Goal: Task Accomplishment & Management: Use online tool/utility

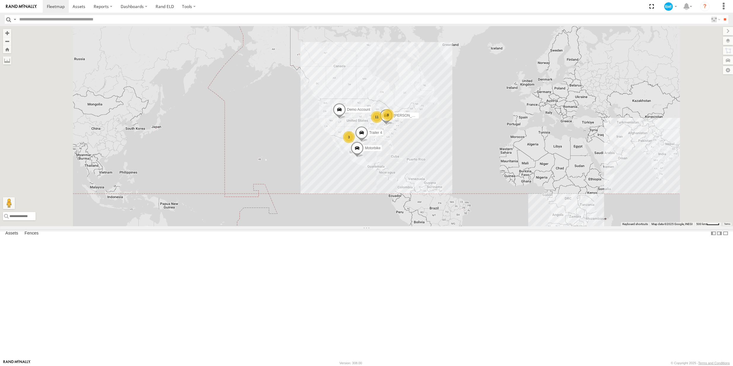
click at [0, 0] on div "Heavy Truck 1" at bounding box center [0, 0] width 0 height 0
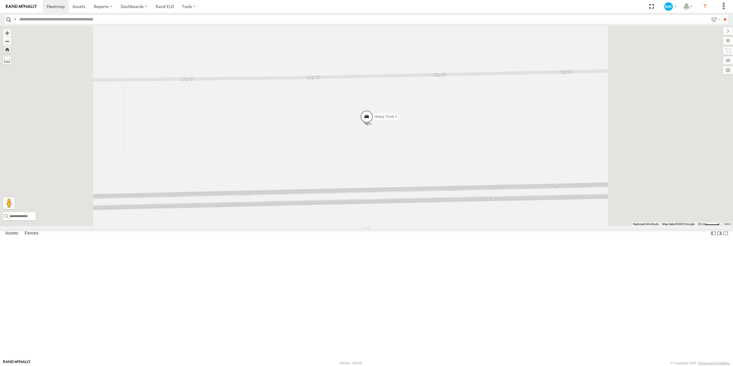
click at [373, 126] on span at bounding box center [366, 118] width 13 height 16
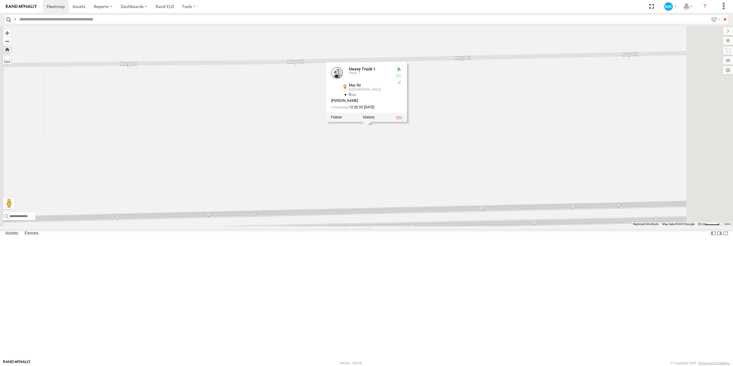
click at [402, 119] on link at bounding box center [399, 117] width 6 height 4
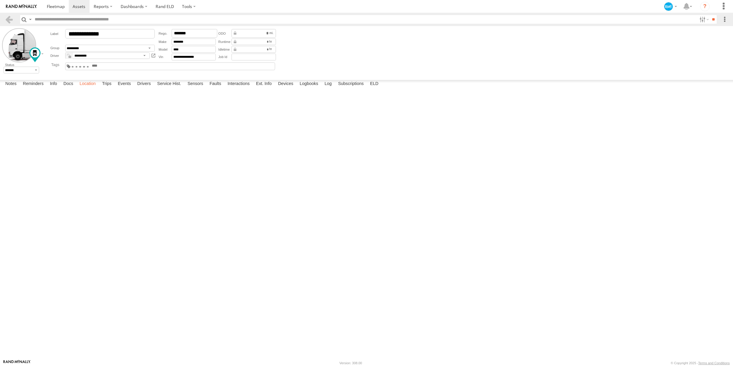
click at [94, 88] on label "Location" at bounding box center [87, 84] width 22 height 8
click at [215, 88] on label "Faults" at bounding box center [215, 84] width 17 height 8
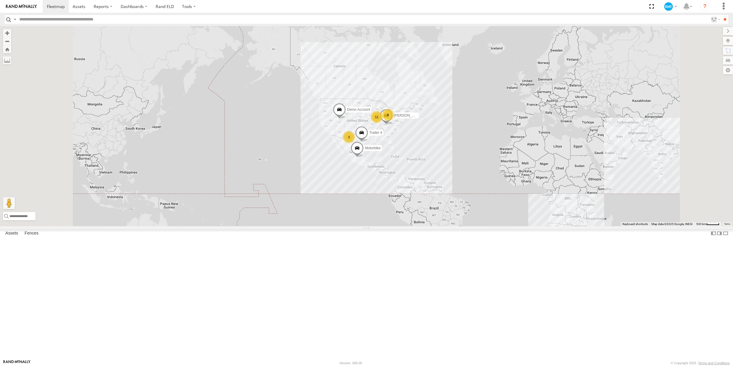
click at [0, 0] on div "Service Vehicle 3 Demo Account" at bounding box center [0, 0] width 0 height 0
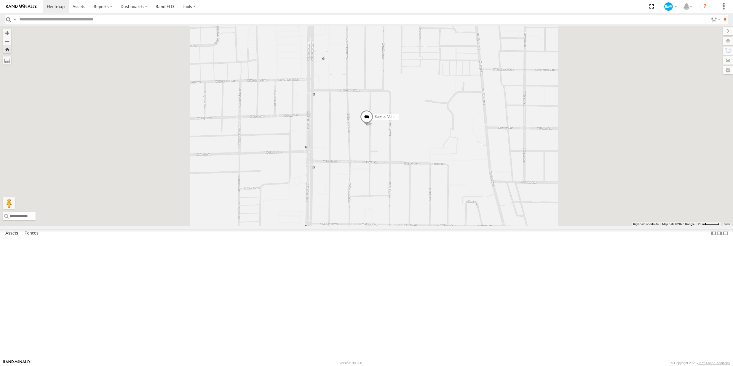
click at [373, 126] on span at bounding box center [366, 118] width 13 height 16
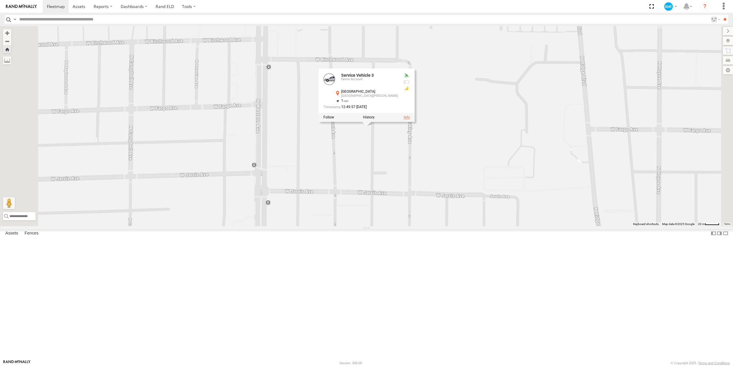
click at [410, 119] on link at bounding box center [407, 117] width 6 height 4
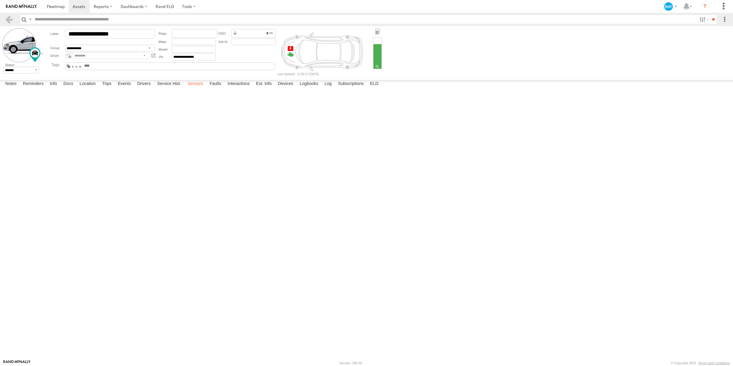
click at [199, 88] on label "Sensors" at bounding box center [196, 84] width 22 height 8
click at [176, 88] on label "Service Hist." at bounding box center [169, 84] width 30 height 8
click at [213, 88] on label "Faults" at bounding box center [215, 84] width 17 height 8
click at [13, 44] on label at bounding box center [19, 45] width 34 height 34
click at [0, 0] on label "Library" at bounding box center [0, 0] width 0 height 0
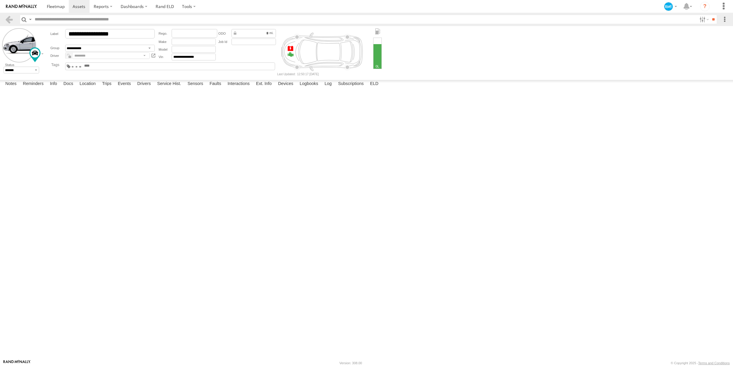
click at [0, 0] on label "×" at bounding box center [0, 0] width 0 height 0
click at [262, 38] on input "**" at bounding box center [253, 33] width 44 height 9
click at [233, 34] on div "**" at bounding box center [253, 33] width 44 height 9
click at [234, 34] on div "**" at bounding box center [253, 33] width 44 height 9
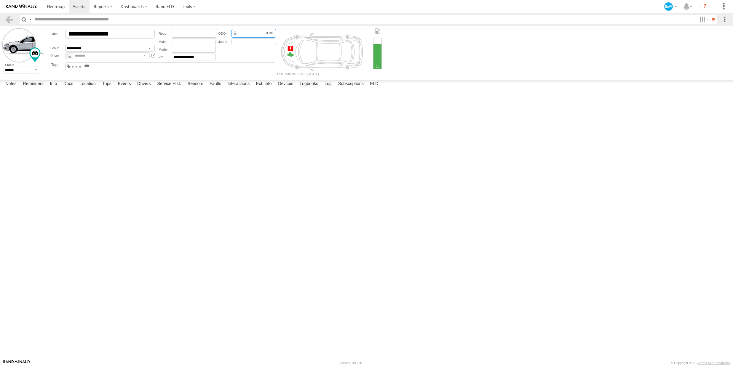
click at [264, 38] on input "**" at bounding box center [253, 33] width 44 height 9
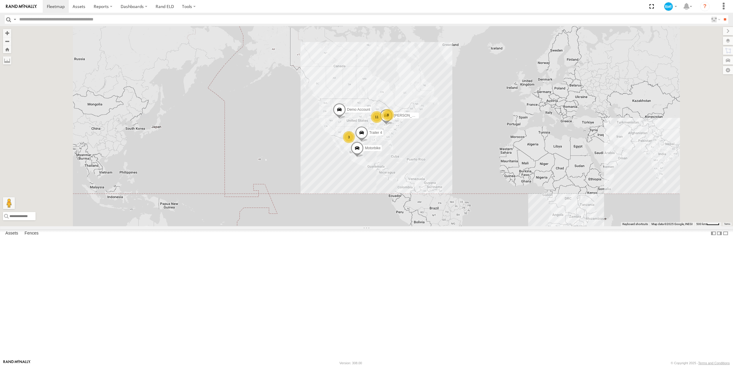
scroll to position [95, 0]
click at [0, 0] on div "Heavy Truck 2" at bounding box center [0, 0] width 0 height 0
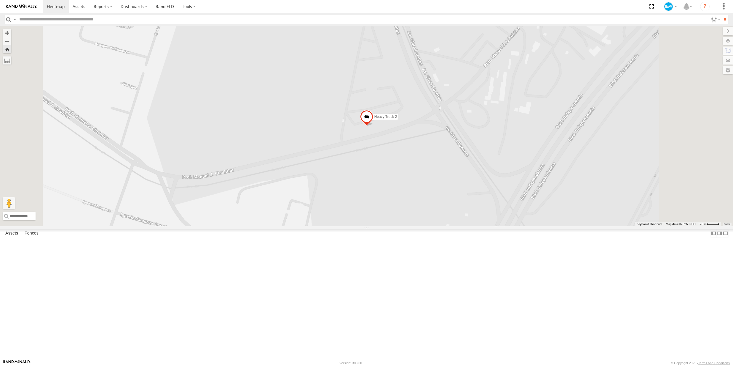
click at [373, 126] on span at bounding box center [366, 118] width 13 height 16
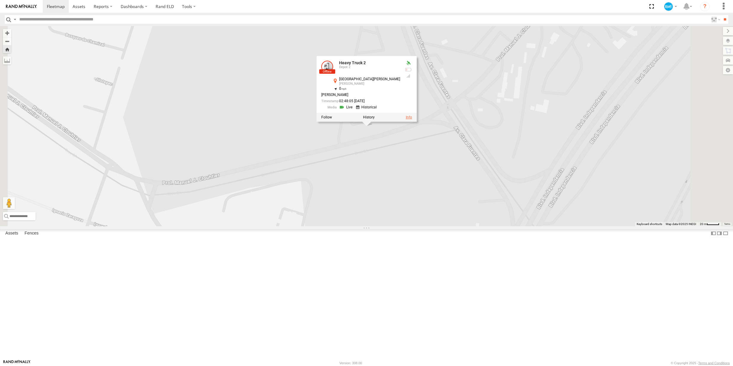
click at [412, 119] on link at bounding box center [408, 117] width 6 height 4
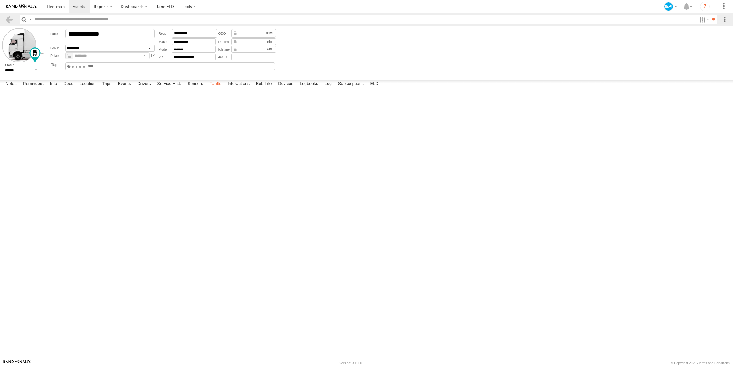
click at [210, 88] on label "Faults" at bounding box center [215, 84] width 17 height 8
click at [222, 88] on label "Faults" at bounding box center [215, 84] width 17 height 8
click at [51, 7] on span at bounding box center [56, 7] width 18 height 6
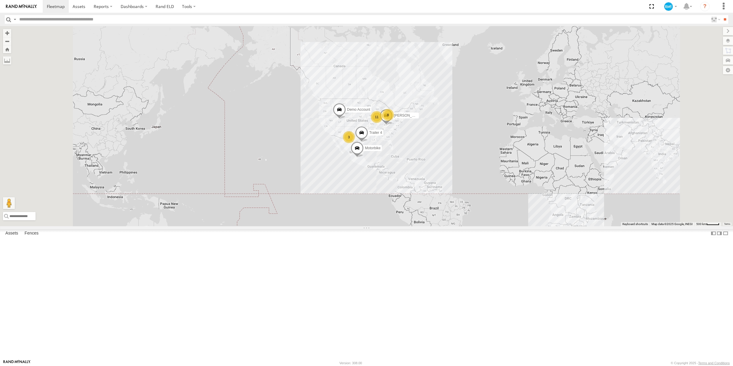
scroll to position [95, 0]
click at [0, 0] on div "Demo Account" at bounding box center [0, 0] width 0 height 0
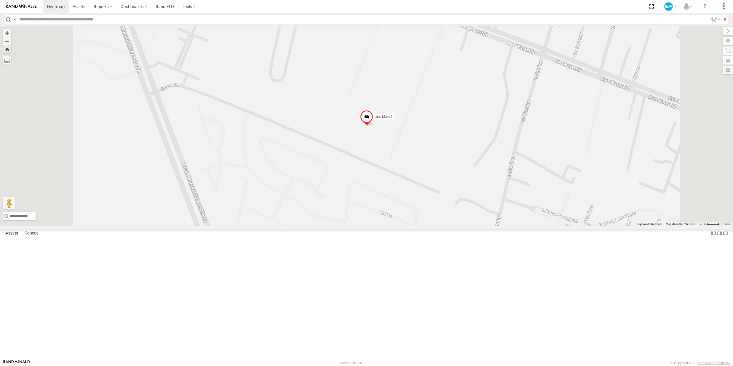
click at [373, 126] on span at bounding box center [366, 118] width 13 height 16
click at [402, 119] on link at bounding box center [399, 117] width 6 height 4
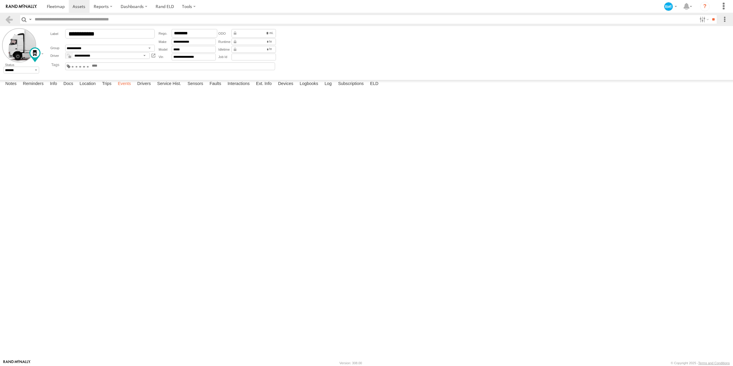
click at [128, 88] on label "Events" at bounding box center [124, 84] width 19 height 8
click at [210, 88] on label "Faults" at bounding box center [215, 84] width 17 height 8
click at [106, 88] on label "Trips" at bounding box center [106, 84] width 15 height 8
click at [119, 88] on label "Events" at bounding box center [124, 84] width 19 height 8
click at [106, 88] on label "Trips" at bounding box center [106, 84] width 15 height 8
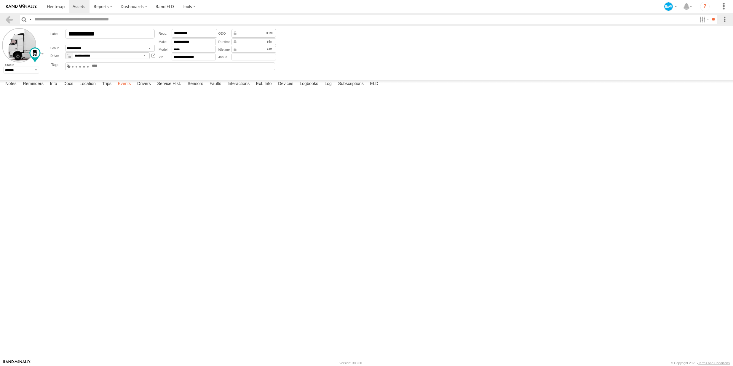
click at [124, 88] on label "Events" at bounding box center [124, 84] width 19 height 8
click at [43, 88] on label "Reminders" at bounding box center [33, 84] width 27 height 8
click at [0, 0] on select "**********" at bounding box center [0, 0] width 0 height 0
select select "**********"
click at [0, 0] on input "text" at bounding box center [0, 0] width 0 height 0
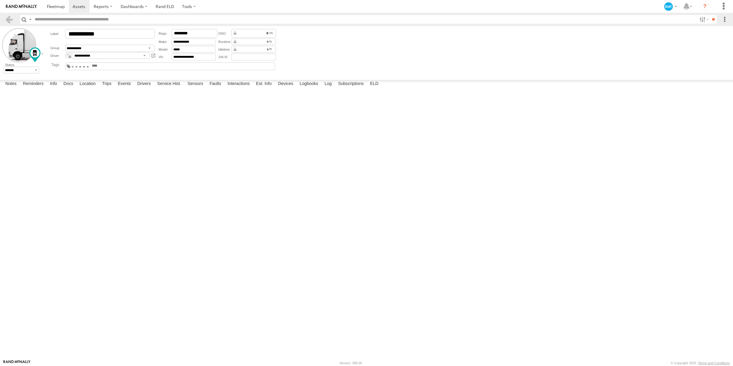
type input "**********"
click at [0, 0] on span at bounding box center [0, 0] width 0 height 0
click at [0, 0] on input "number" at bounding box center [0, 0] width 0 height 0
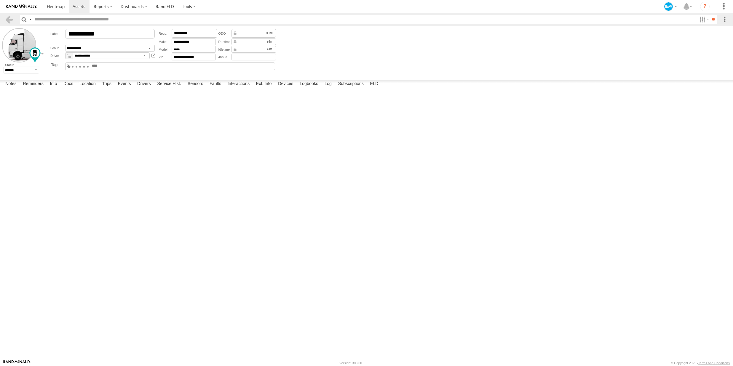
type input "******"
click at [0, 0] on input "number" at bounding box center [0, 0] width 0 height 0
type input "******"
click at [0, 0] on input "number" at bounding box center [0, 0] width 0 height 0
type input "******"
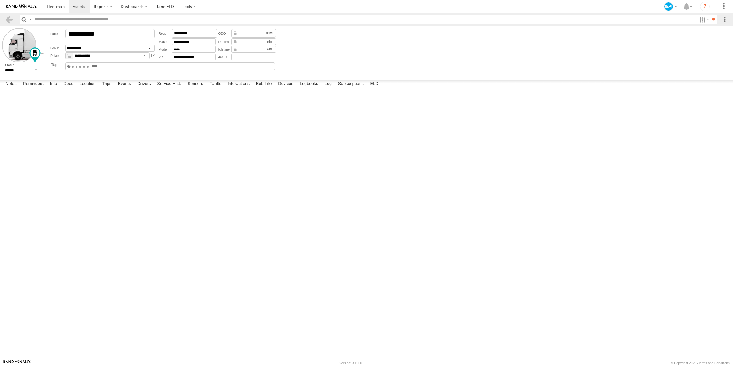
click at [0, 0] on select "**********" at bounding box center [0, 0] width 0 height 0
select select "****"
click at [0, 0] on button "submit" at bounding box center [0, 0] width 0 height 0
select select
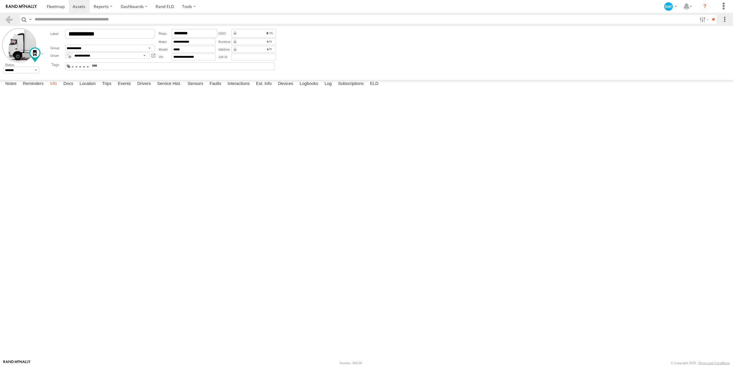
click at [57, 88] on label "Info" at bounding box center [53, 84] width 13 height 8
click at [69, 88] on label "Docs" at bounding box center [68, 84] width 16 height 8
click at [0, 0] on button at bounding box center [0, 0] width 0 height 0
type input "**********"
click at [0, 0] on input "**********" at bounding box center [0, 0] width 0 height 0
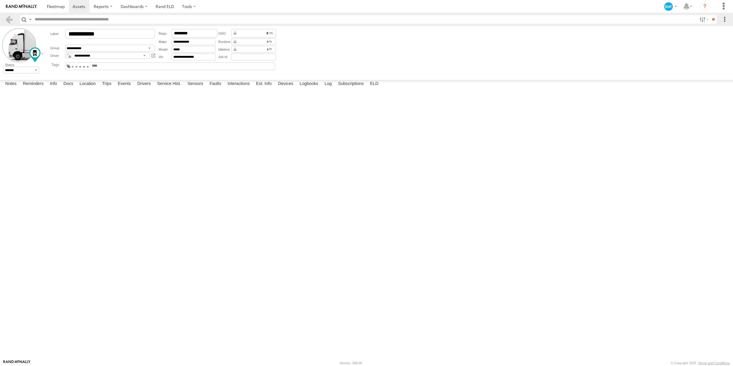
drag, startPoint x: 42, startPoint y: 106, endPoint x: 15, endPoint y: 104, distance: 27.6
click at [0, 0] on form "**********" at bounding box center [0, 0] width 0 height 0
type input "**********"
click at [0, 0] on button at bounding box center [0, 0] width 0 height 0
type input "**********"
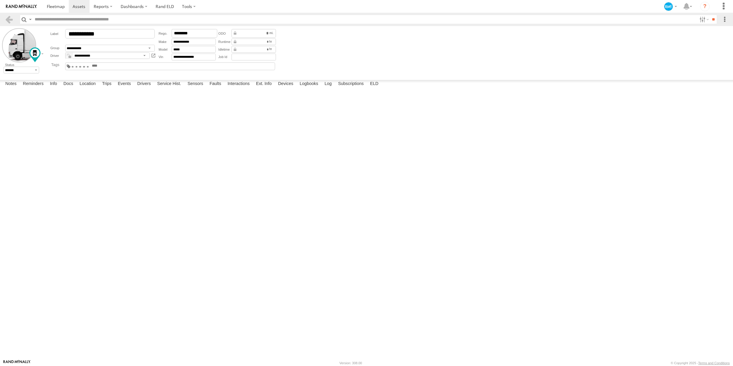
click at [0, 0] on input "**********" at bounding box center [0, 0] width 0 height 0
drag, startPoint x: 122, startPoint y: 106, endPoint x: -9, endPoint y: 97, distance: 131.6
click at [0, 97] on html at bounding box center [366, 183] width 733 height 366
click at [0, 0] on input "**********" at bounding box center [0, 0] width 0 height 0
drag, startPoint x: 122, startPoint y: 106, endPoint x: 25, endPoint y: 102, distance: 97.9
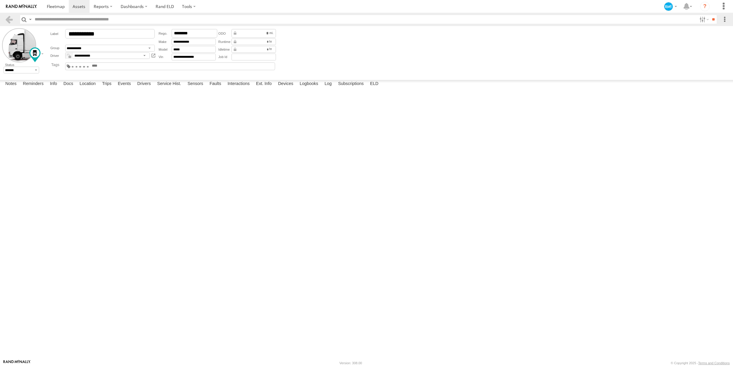
click at [0, 0] on input "**********" at bounding box center [0, 0] width 0 height 0
type input "**********"
click at [74, 6] on span at bounding box center [79, 7] width 13 height 6
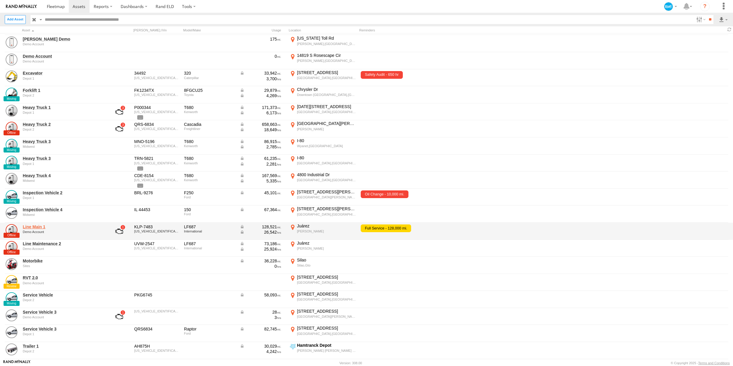
scroll to position [9, 0]
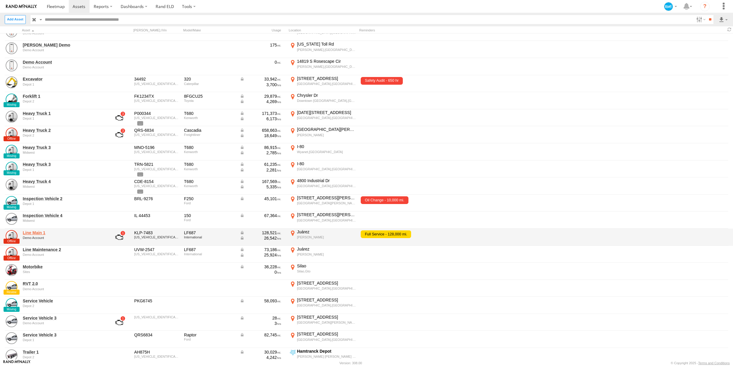
click at [32, 234] on link "Line Main 1" at bounding box center [63, 232] width 81 height 5
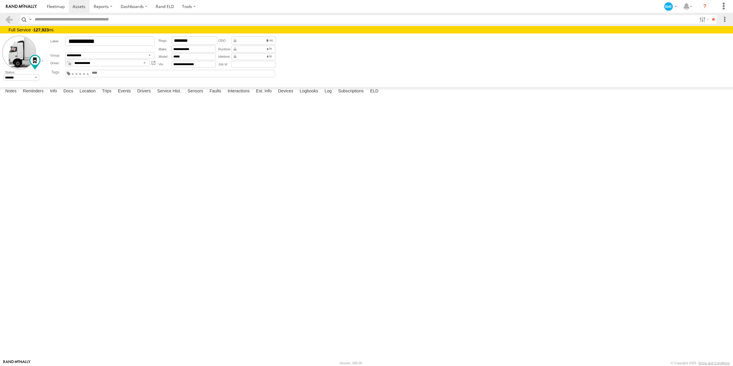
click at [0, 0] on textarea at bounding box center [0, 0] width 0 height 0
type textarea "*"
type textarea "**********"
click at [0, 0] on button "Save" at bounding box center [0, 0] width 0 height 0
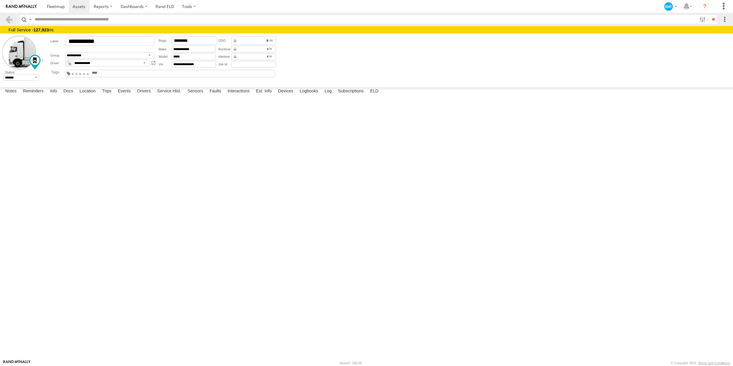
click at [120, 73] on input "text" at bounding box center [105, 73] width 28 height 4
click at [0, 0] on div "Tuesday, 16th September 2025 12:54 09/16/2025 Excessive Mileage Noted Demo Acco…" at bounding box center [0, 0] width 0 height 0
click at [39, 96] on label "Reminders" at bounding box center [33, 91] width 27 height 8
click at [58, 96] on label "Info" at bounding box center [53, 91] width 13 height 8
click at [71, 96] on label "Docs" at bounding box center [68, 91] width 16 height 8
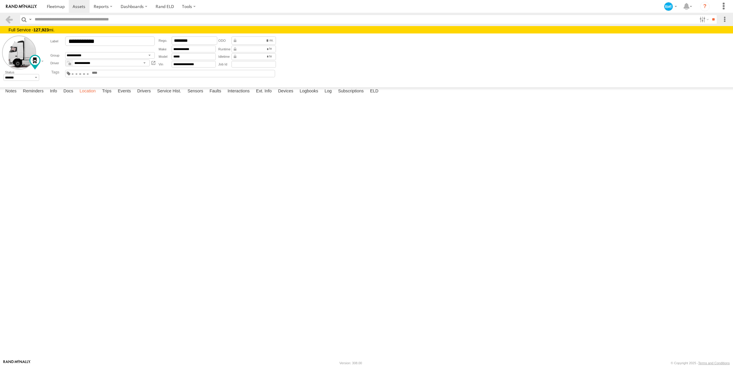
click at [81, 96] on label "Location" at bounding box center [87, 91] width 22 height 8
click at [66, 96] on label "Docs" at bounding box center [68, 91] width 16 height 8
click at [212, 96] on label "Faults" at bounding box center [215, 91] width 17 height 8
click at [242, 96] on label "Interactions" at bounding box center [239, 91] width 28 height 8
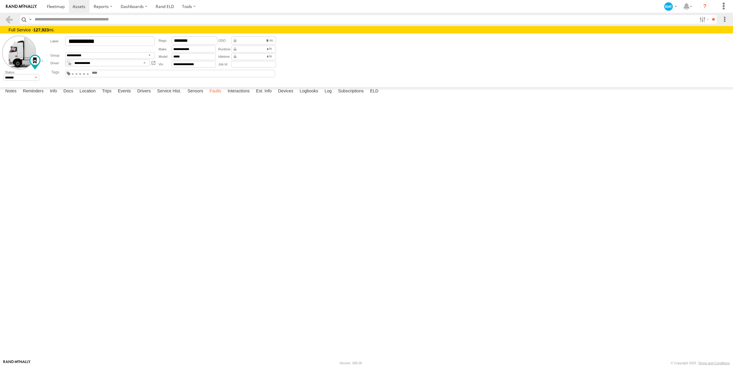
click at [213, 96] on label "Faults" at bounding box center [215, 91] width 17 height 8
click at [185, 96] on label "Sensors" at bounding box center [196, 91] width 22 height 8
click at [140, 96] on label "Drivers" at bounding box center [144, 91] width 20 height 8
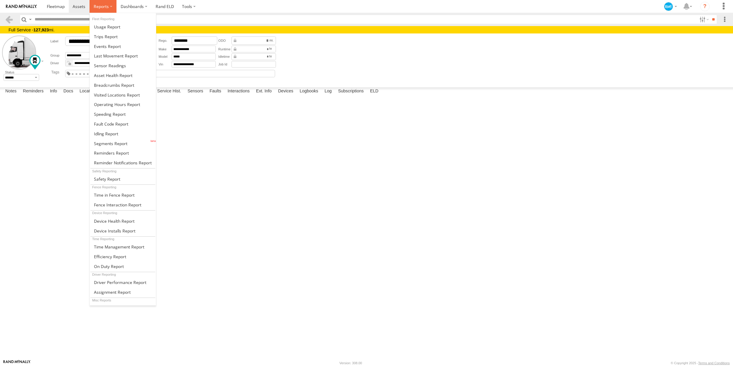
click at [110, 8] on label at bounding box center [102, 6] width 27 height 13
click at [106, 27] on span at bounding box center [107, 27] width 26 height 6
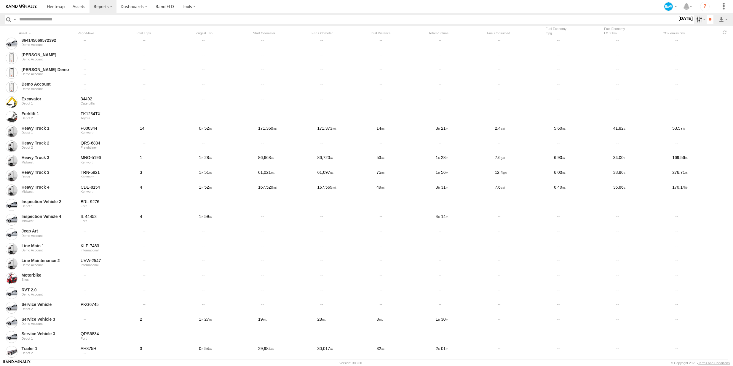
click at [694, 21] on label at bounding box center [700, 19] width 13 height 9
click at [0, 0] on span "Depot 2" at bounding box center [0, 0] width 0 height 0
click at [707, 20] on input "**" at bounding box center [710, 19] width 7 height 9
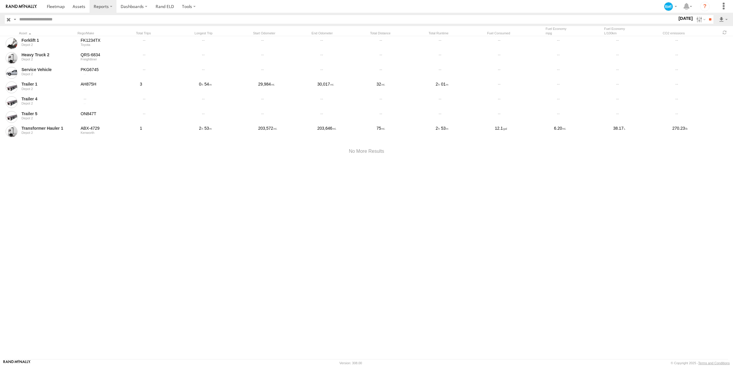
click at [0, 0] on span "Depot 2" at bounding box center [0, 0] width 0 height 0
click at [694, 18] on label at bounding box center [700, 19] width 13 height 9
click at [0, 0] on span "Depot 2" at bounding box center [0, 0] width 0 height 0
click at [707, 18] on input "**" at bounding box center [710, 19] width 7 height 9
click at [0, 0] on span "Depot 2" at bounding box center [0, 0] width 0 height 0
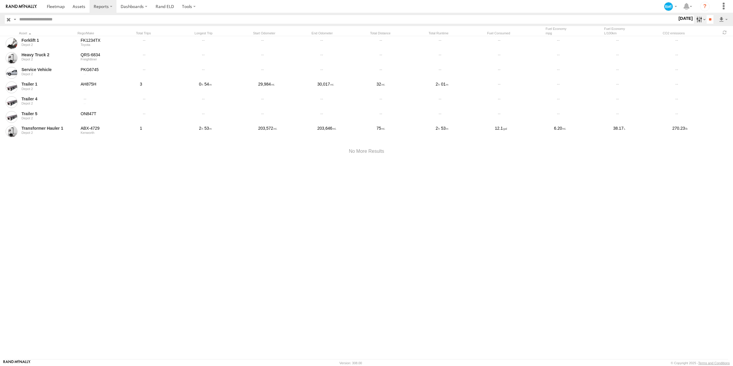
click at [694, 20] on label at bounding box center [700, 19] width 13 height 9
click at [0, 0] on span "Last 7 Days" at bounding box center [0, 0] width 0 height 0
click at [659, 23] on div "Depot 2" at bounding box center [659, 20] width 0 height 8
click at [0, 0] on span "Depot 2" at bounding box center [0, 0] width 0 height 0
click at [0, 0] on span at bounding box center [0, 0] width 0 height 0
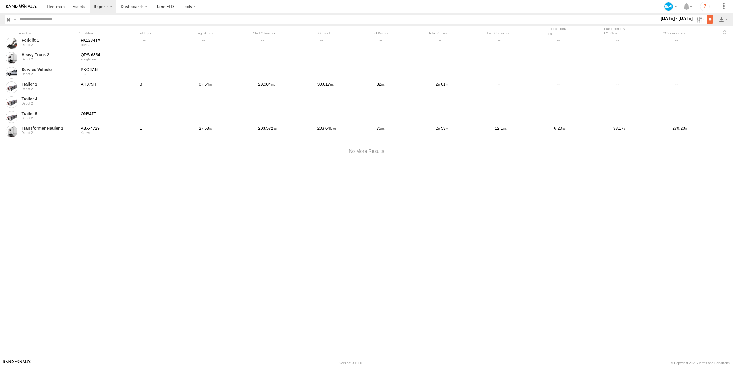
click at [707, 21] on input "**" at bounding box center [710, 19] width 7 height 9
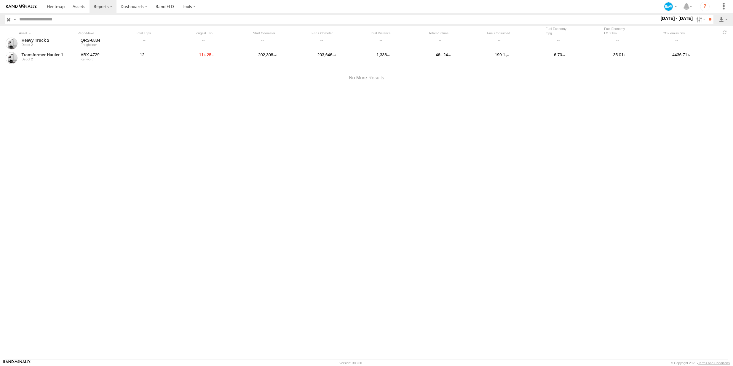
click at [0, 0] on span "Depot 2" at bounding box center [0, 0] width 0 height 0
click at [707, 20] on input "**" at bounding box center [710, 19] width 7 height 9
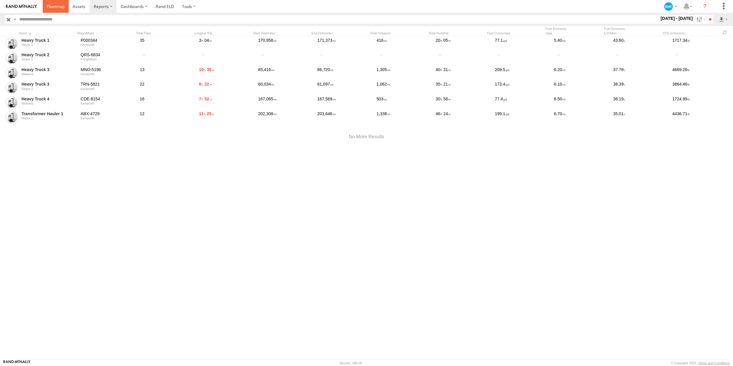
click at [65, 6] on link at bounding box center [56, 6] width 26 height 13
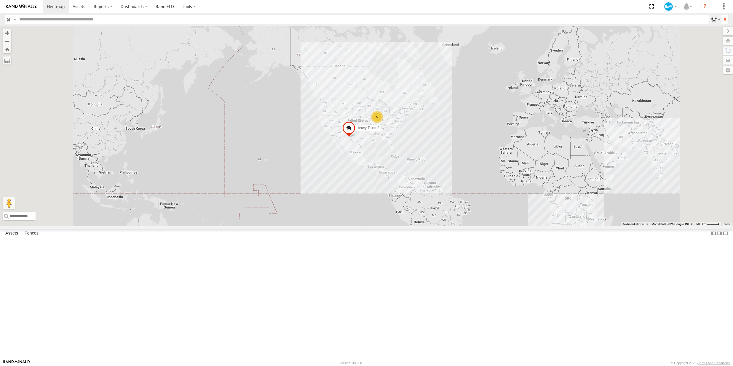
click at [710, 19] on label at bounding box center [715, 19] width 13 height 9
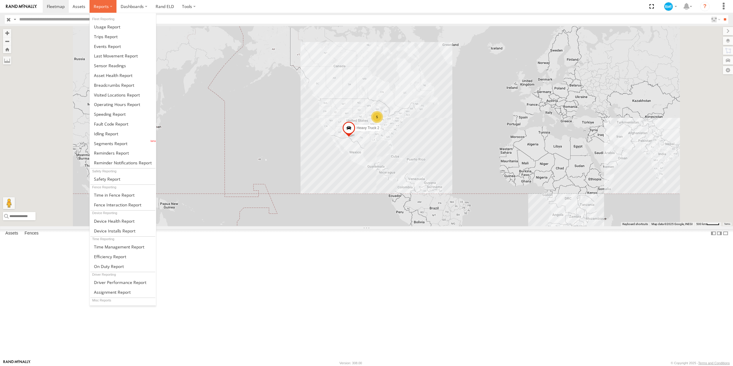
click at [99, 12] on label at bounding box center [102, 6] width 27 height 13
click at [117, 197] on span at bounding box center [114, 195] width 41 height 6
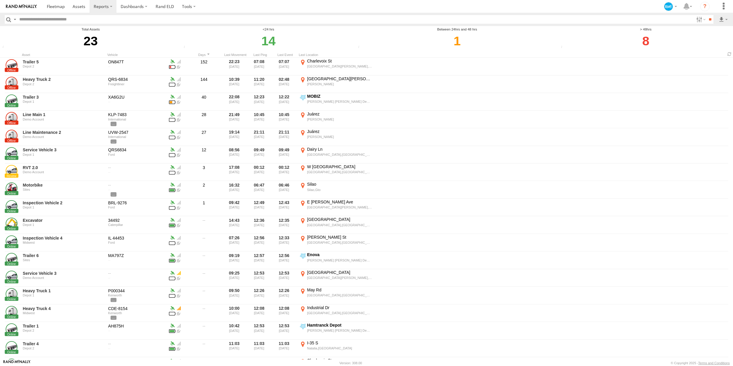
click at [0, 0] on span at bounding box center [0, 0] width 0 height 0
click at [712, 22] on input "**" at bounding box center [710, 19] width 7 height 9
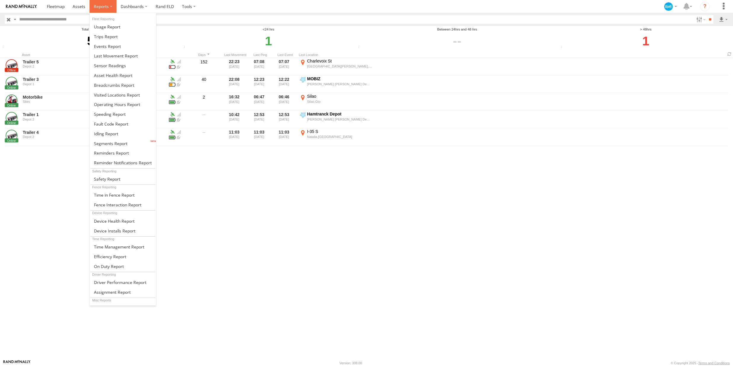
click at [102, 3] on label at bounding box center [102, 6] width 27 height 13
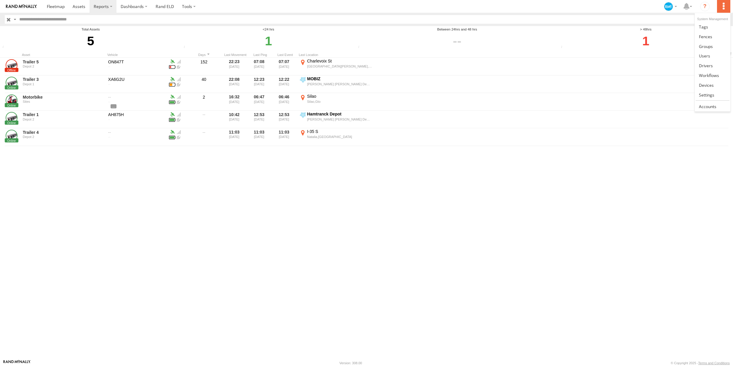
click at [723, 9] on label at bounding box center [723, 6] width 13 height 13
click at [56, 10] on link at bounding box center [56, 6] width 26 height 13
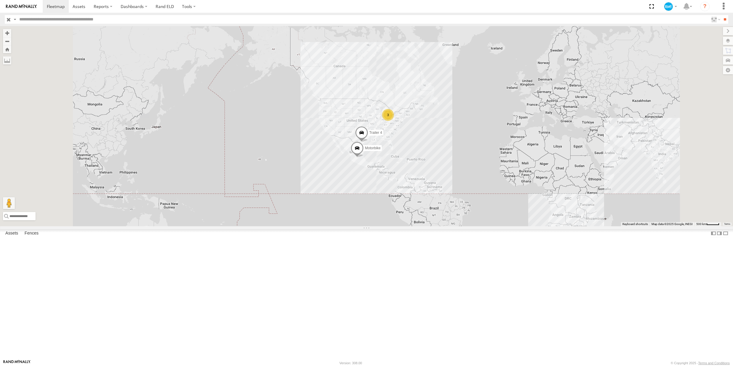
click at [7, 19] on input "button" at bounding box center [9, 19] width 8 height 9
click at [0, 0] on div "Heavy Truck 3" at bounding box center [0, 0] width 0 height 0
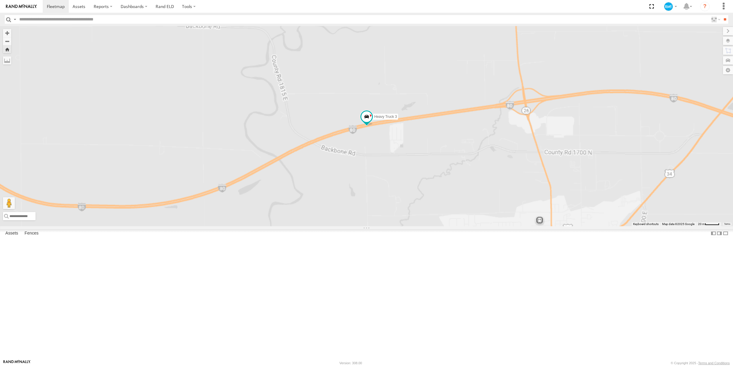
click at [0, 0] on div "Depot 1" at bounding box center [0, 0] width 0 height 0
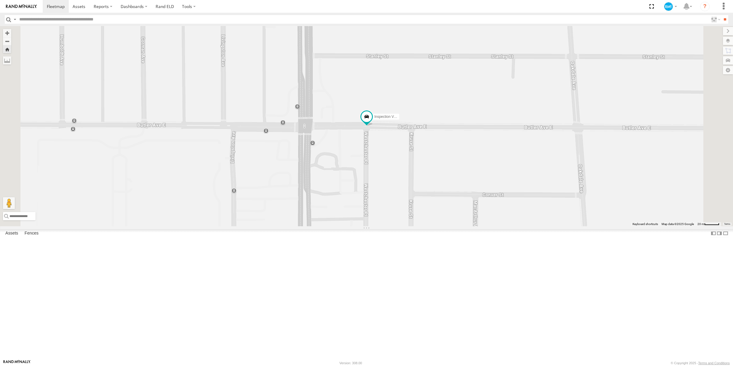
click at [0, 0] on link at bounding box center [0, 0] width 0 height 0
click at [0, 0] on div "Forklift 1" at bounding box center [0, 0] width 0 height 0
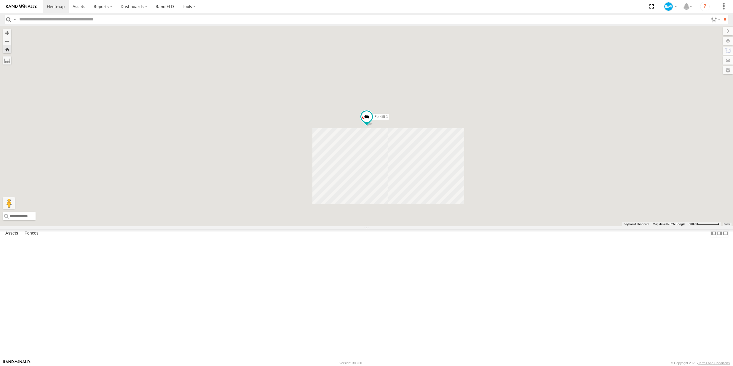
click at [0, 0] on div "Transformer Hauler 1" at bounding box center [0, 0] width 0 height 0
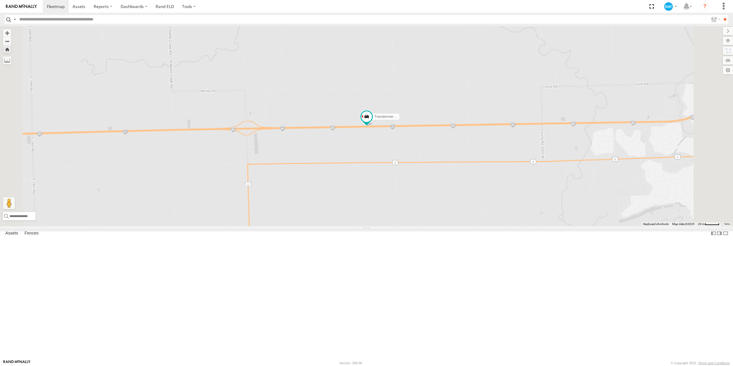
click at [0, 0] on div "Heavy Truck 3" at bounding box center [0, 0] width 0 height 0
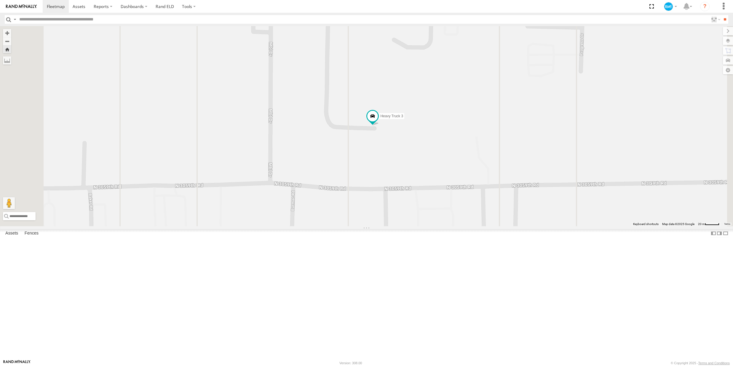
click at [0, 0] on div "Sites" at bounding box center [0, 0] width 0 height 0
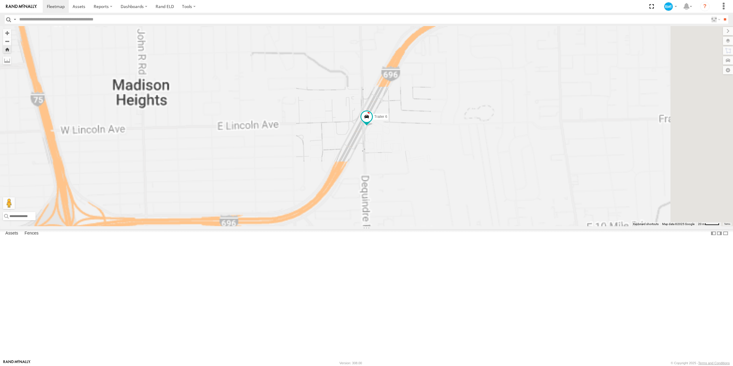
click at [0, 0] on div "Service Vehicle 3" at bounding box center [0, 0] width 0 height 0
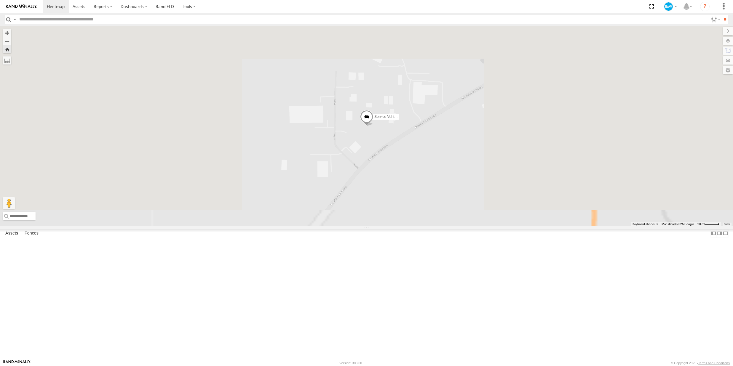
click at [0, 0] on link at bounding box center [0, 0] width 0 height 0
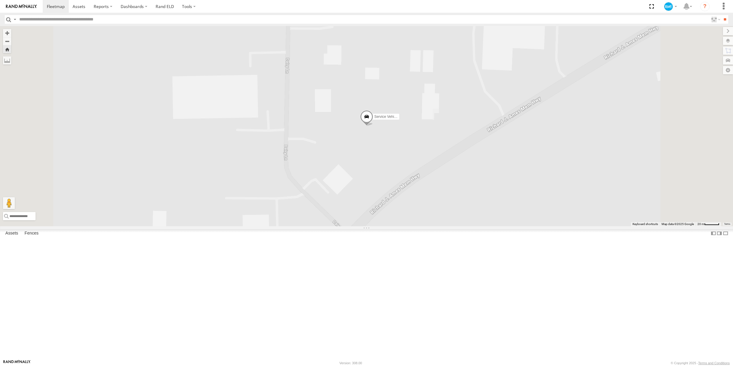
click at [0, 0] on div "Midwest" at bounding box center [0, 0] width 0 height 0
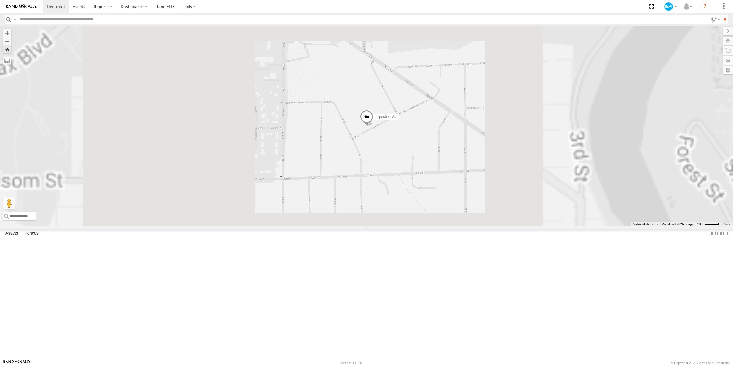
click at [0, 0] on link at bounding box center [0, 0] width 0 height 0
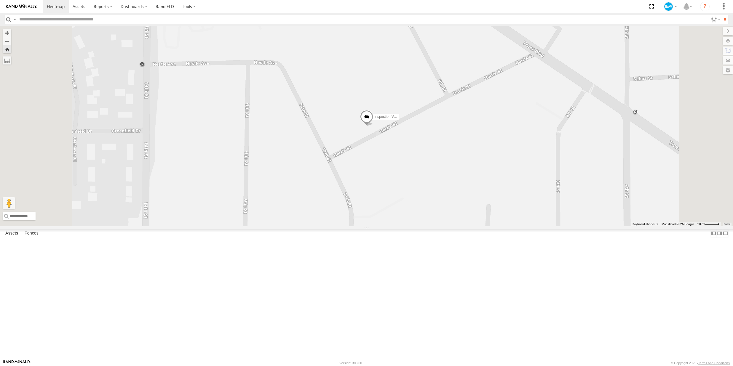
scroll to position [12, 0]
click at [0, 0] on div "Service Vehicle 3" at bounding box center [0, 0] width 0 height 0
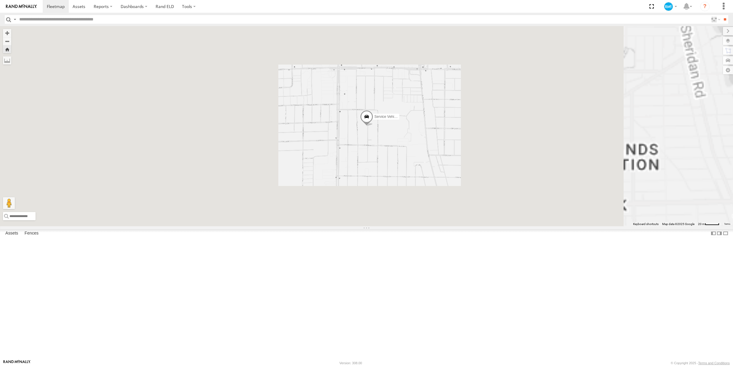
click at [0, 0] on div "Service Vehicle" at bounding box center [0, 0] width 0 height 0
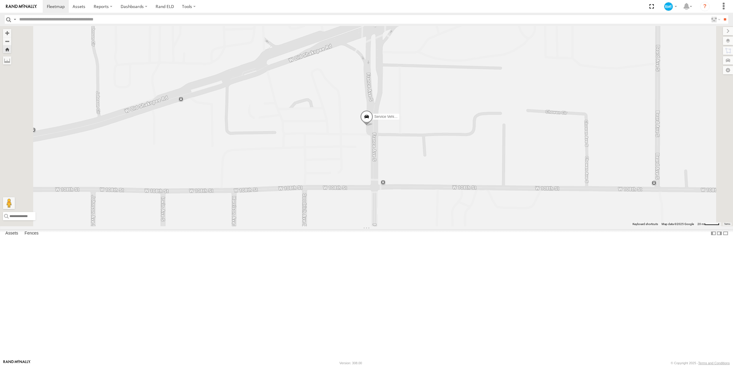
click at [0, 0] on link at bounding box center [0, 0] width 0 height 0
click at [31, 4] on link at bounding box center [21, 6] width 43 height 13
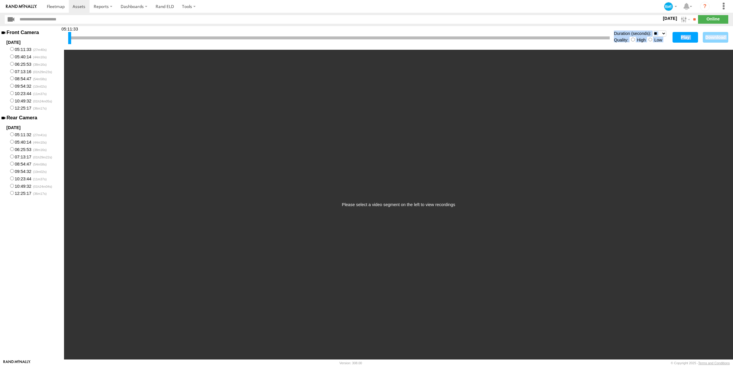
drag, startPoint x: 68, startPoint y: 41, endPoint x: 199, endPoint y: 55, distance: 131.4
click at [199, 55] on div "05:11:33 Duration (seconds): * ** ** ** ** ** ** *** *** *** *** Quality: High …" at bounding box center [398, 193] width 669 height 334
click at [681, 39] on button "Play" at bounding box center [684, 37] width 25 height 11
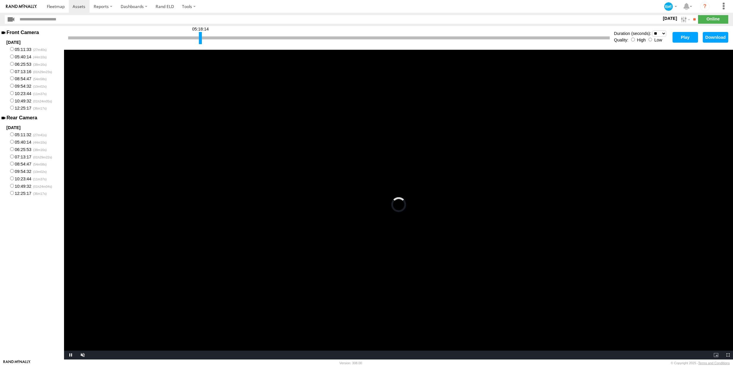
click at [31, 260] on div "Front Camera [DATE] 05:11:33 05:40:14 06:25:53 07:13:16 08:54:47 09:54:32 10:23…" at bounding box center [32, 193] width 64 height 334
click at [383, 38] on div at bounding box center [338, 37] width 541 height 3
drag, startPoint x: 200, startPoint y: 36, endPoint x: 343, endPoint y: 32, distance: 143.5
click at [343, 32] on div at bounding box center [343, 38] width 3 height 12
click at [686, 38] on button "Play" at bounding box center [684, 37] width 25 height 11
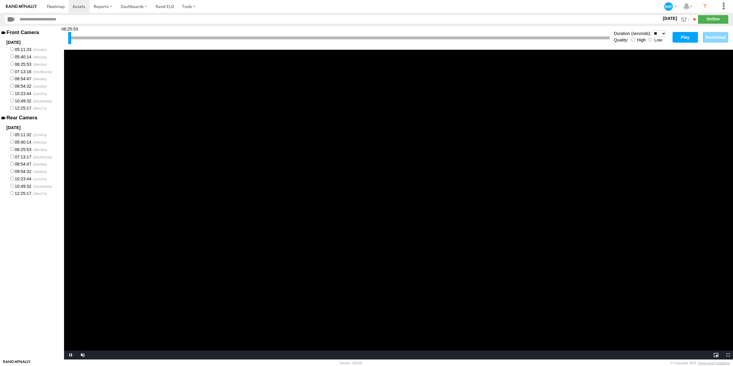
click at [671, 38] on div "06:25:53 Duration (seconds): * ** ** ** ** ** ** *** *** *** *** Quality: High …" at bounding box center [398, 38] width 669 height 24
click at [680, 38] on button "Play" at bounding box center [684, 37] width 25 height 11
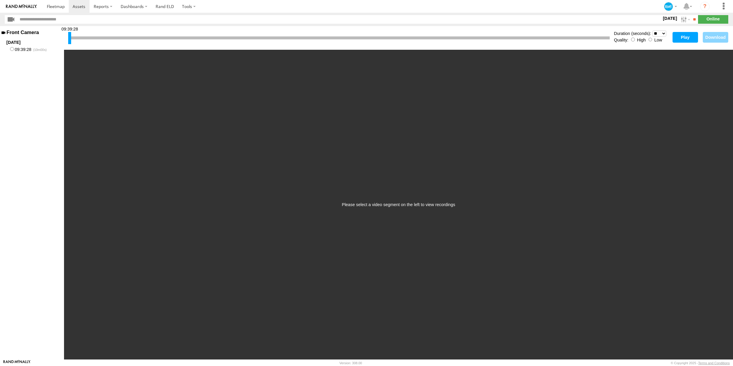
click at [693, 39] on button "Play" at bounding box center [684, 37] width 25 height 11
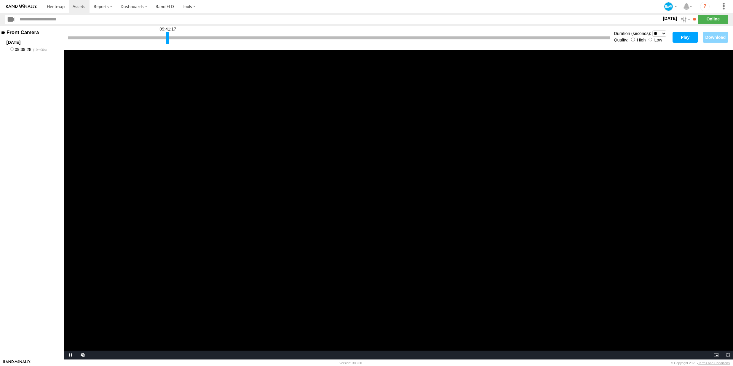
drag, startPoint x: 69, startPoint y: 39, endPoint x: 167, endPoint y: 42, distance: 97.8
click at [167, 42] on div at bounding box center [167, 38] width 3 height 12
click at [677, 37] on button "Play" at bounding box center [684, 37] width 25 height 11
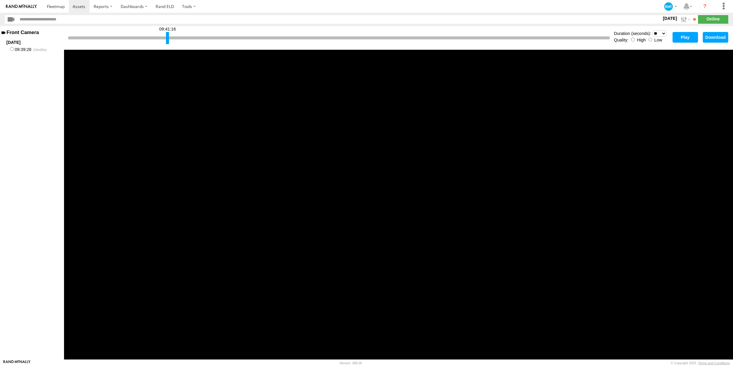
click at [516, 38] on div at bounding box center [338, 37] width 541 height 3
click at [524, 41] on div "09:41:16" at bounding box center [338, 38] width 541 height 15
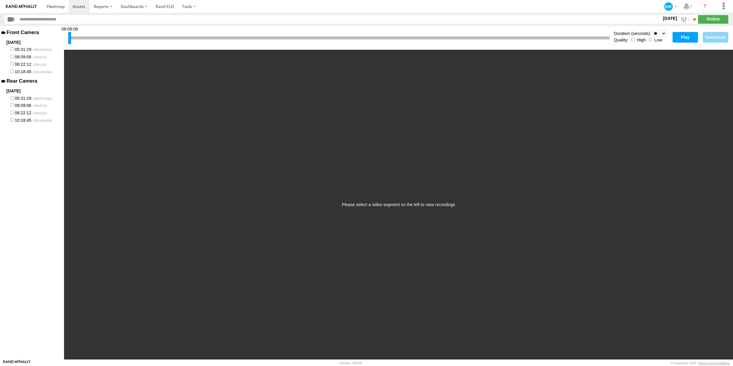
click at [301, 35] on div "08:09:06" at bounding box center [338, 38] width 541 height 15
click at [301, 36] on div at bounding box center [338, 37] width 541 height 3
drag, startPoint x: 69, startPoint y: 39, endPoint x: 279, endPoint y: 46, distance: 209.9
click at [279, 46] on div "08:13:14 Duration (seconds): * ** ** ** ** ** ** *** *** *** *** Quality: High …" at bounding box center [398, 38] width 669 height 24
click at [685, 39] on button "Play" at bounding box center [684, 37] width 25 height 11
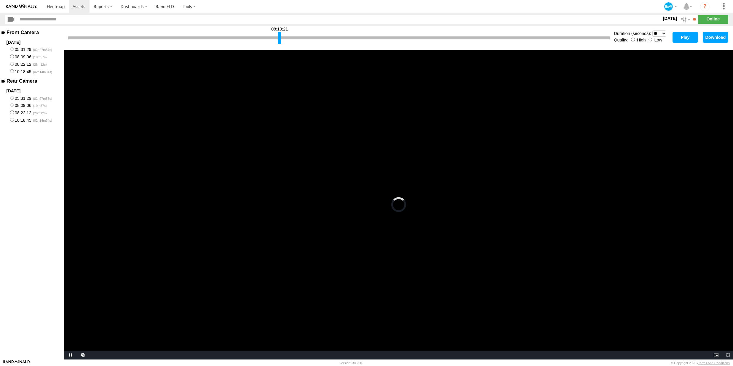
click at [12, 100] on label "05:31:29" at bounding box center [32, 97] width 64 height 7
drag, startPoint x: 69, startPoint y: 38, endPoint x: 171, endPoint y: 42, distance: 101.4
click at [150, 42] on div at bounding box center [148, 38] width 3 height 12
drag, startPoint x: 170, startPoint y: 41, endPoint x: 197, endPoint y: 42, distance: 27.0
click at [172, 42] on div at bounding box center [171, 38] width 3 height 12
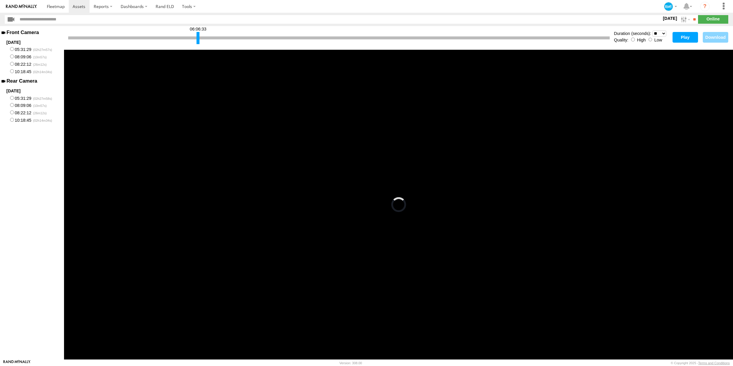
click at [284, 116] on video "Video Player" at bounding box center [398, 205] width 669 height 310
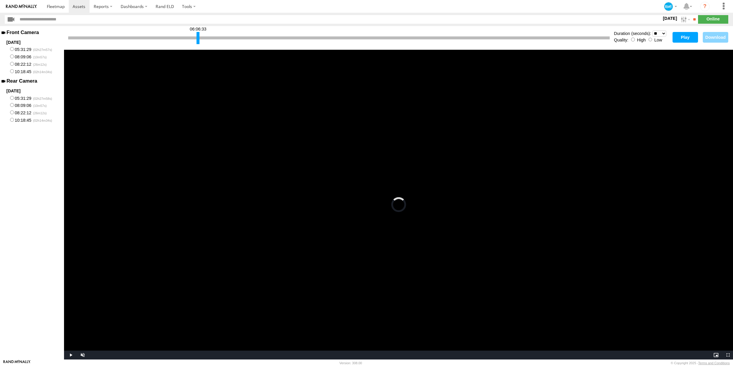
click at [682, 41] on button "Play" at bounding box center [684, 37] width 25 height 11
click at [228, 36] on div at bounding box center [338, 37] width 541 height 3
click at [231, 38] on div at bounding box center [338, 37] width 541 height 3
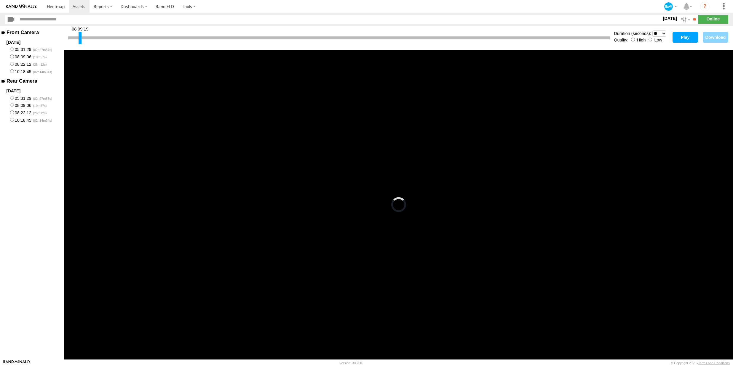
drag, startPoint x: 68, startPoint y: 36, endPoint x: 232, endPoint y: 49, distance: 165.0
click at [232, 49] on div "08:09:19 Duration (seconds): * ** ** ** ** ** ** *** *** *** *** Quality: High …" at bounding box center [398, 38] width 669 height 24
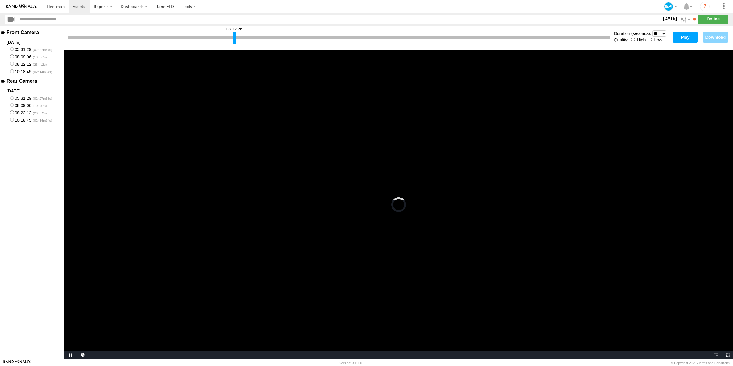
click at [679, 36] on button "Play" at bounding box center [684, 37] width 25 height 11
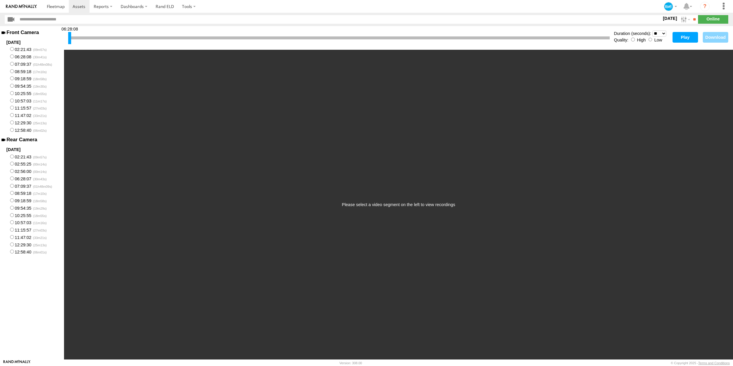
click at [164, 37] on div at bounding box center [338, 37] width 541 height 3
click at [684, 38] on button "Play" at bounding box center [684, 37] width 25 height 11
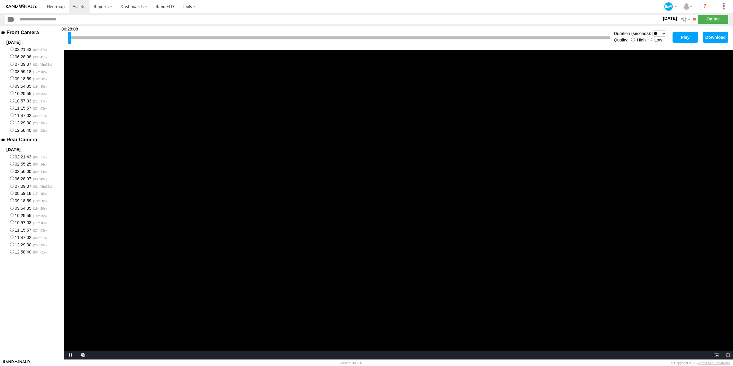
click at [19, 172] on label "02:56:00" at bounding box center [32, 170] width 64 height 7
click at [685, 37] on button "Play" at bounding box center [684, 37] width 25 height 11
click at [228, 201] on video "Video Player" at bounding box center [398, 205] width 669 height 310
click at [683, 40] on button "Play" at bounding box center [684, 37] width 25 height 11
click at [587, 166] on video "Video Player" at bounding box center [398, 205] width 669 height 310
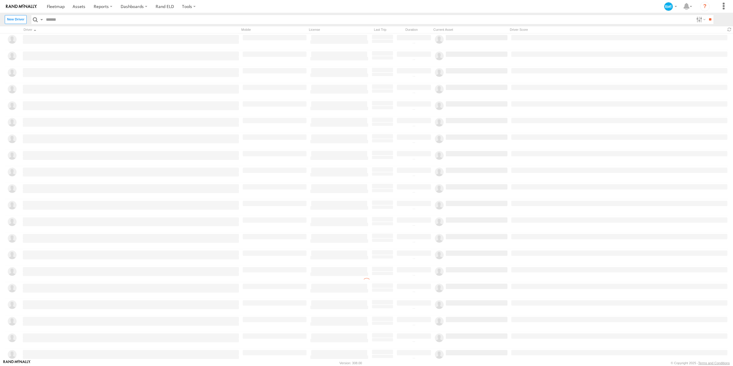
click at [28, 5] on img at bounding box center [21, 6] width 31 height 4
click at [62, 9] on span at bounding box center [56, 7] width 18 height 6
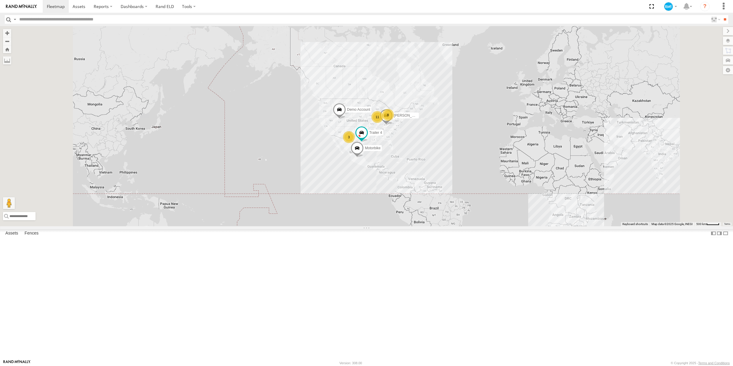
click at [0, 0] on div "Midwest" at bounding box center [0, 0] width 0 height 0
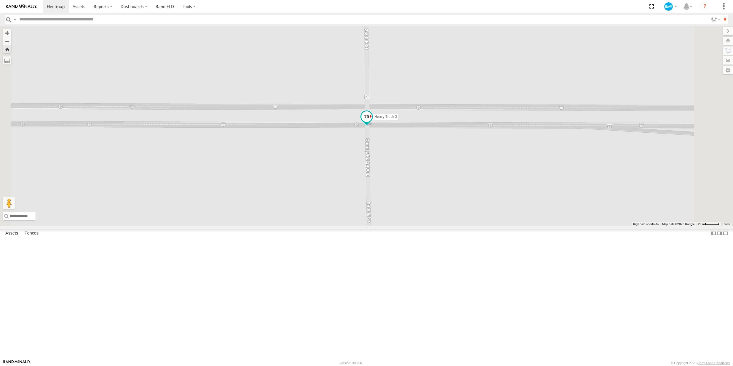
click at [372, 122] on span at bounding box center [366, 116] width 11 height 11
click at [407, 122] on div at bounding box center [366, 117] width 81 height 9
click at [374, 119] on label at bounding box center [369, 117] width 12 height 4
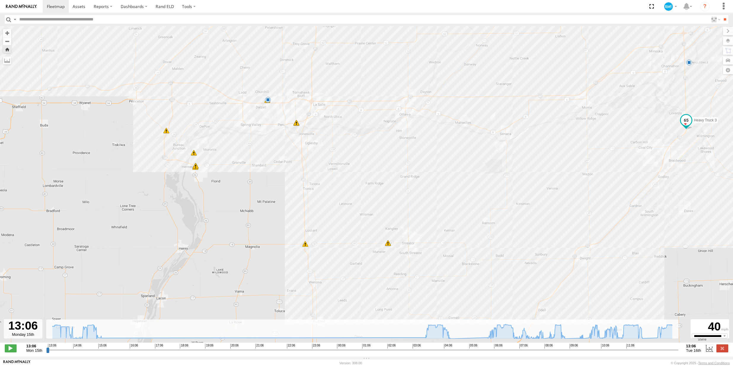
click at [386, 244] on span at bounding box center [388, 243] width 6 height 6
click at [309, 246] on div "Heavy Truck 3 13:53 Mon 13:53 Mon 14:27 Mon 15:03 Mon 04:33 Tue 06:59 Tue 07:28…" at bounding box center [366, 187] width 733 height 323
click at [306, 246] on span at bounding box center [305, 244] width 6 height 6
click at [296, 123] on span at bounding box center [296, 123] width 6 height 6
click at [266, 176] on div "Heavy Truck 3 13:53 Mon 13:53 Mon 14:27 Mon 15:03 Mon 04:33 Tue 06:59 Tue 07:28…" at bounding box center [366, 187] width 733 height 323
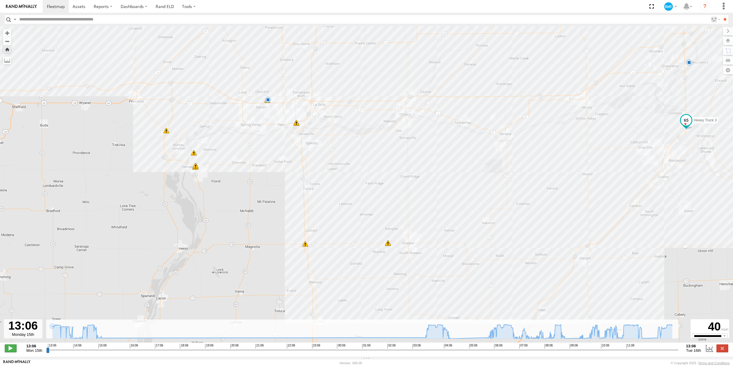
click at [11, 352] on span at bounding box center [11, 349] width 12 height 8
drag, startPoint x: 51, startPoint y: 354, endPoint x: 433, endPoint y: 371, distance: 382.4
click at [433, 353] on input "range" at bounding box center [362, 350] width 632 height 6
click at [6, 351] on span at bounding box center [11, 349] width 12 height 8
type input "**********"
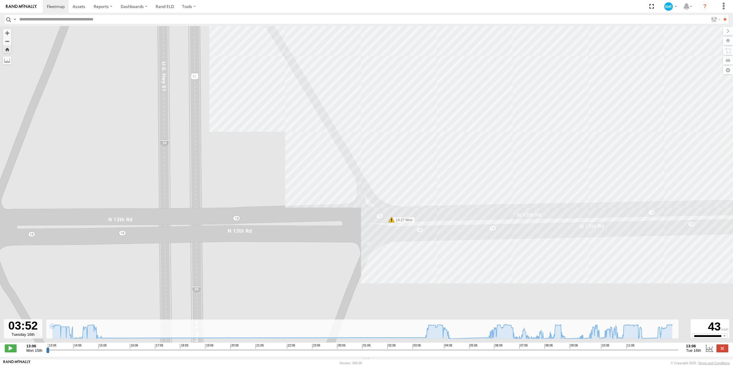
drag, startPoint x: 293, startPoint y: 189, endPoint x: 321, endPoint y: 163, distance: 38.6
click at [321, 163] on div "Heavy Truck 3 13:53 Mon 13:53 Mon 14:27 Mon 15:03 Mon 04:33 Tue 06:59 Tue 07:28…" at bounding box center [366, 187] width 733 height 323
click at [729, 39] on label at bounding box center [722, 41] width 22 height 8
click at [0, 0] on label at bounding box center [0, 0] width 0 height 0
click at [0, 0] on span "Satellite" at bounding box center [0, 0] width 0 height 0
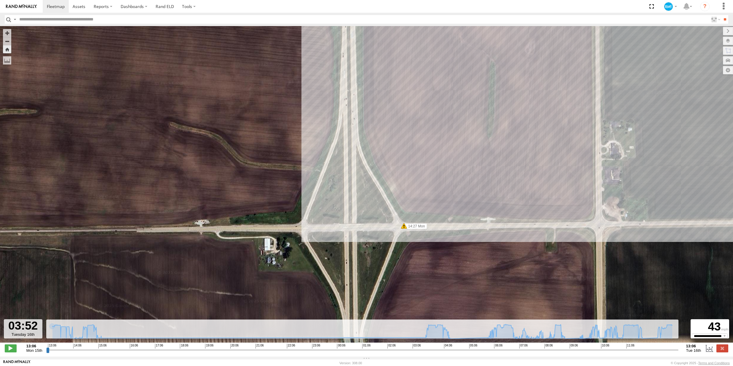
drag, startPoint x: 454, startPoint y: 239, endPoint x: 396, endPoint y: 239, distance: 58.1
click at [396, 239] on div "Heavy Truck 3 13:53 Mon 13:53 Mon 14:27 Mon 15:03 Mon 04:33 Tue 06:59 Tue 07:28…" at bounding box center [366, 187] width 733 height 323
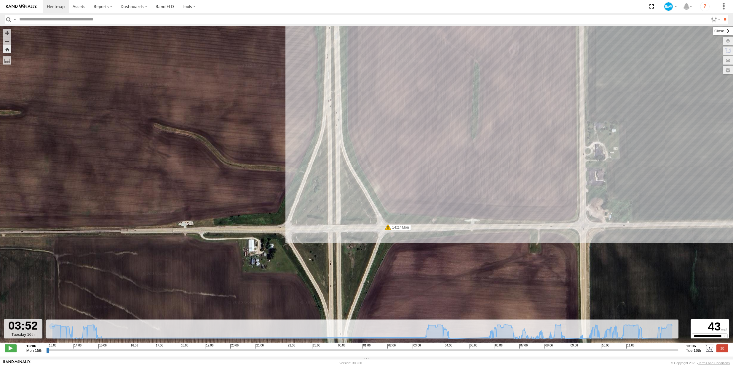
click at [713, 33] on label at bounding box center [723, 31] width 20 height 8
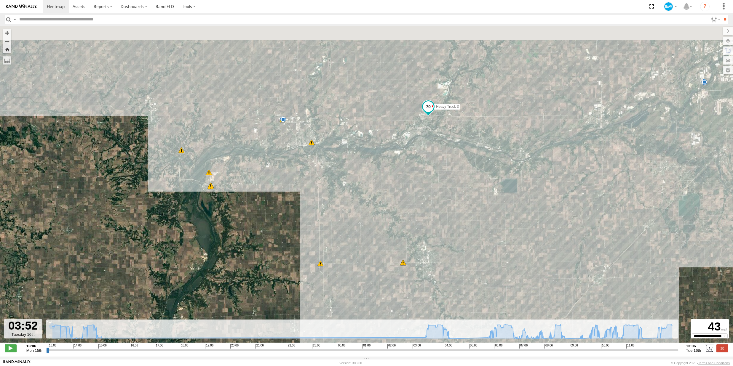
drag, startPoint x: 455, startPoint y: 167, endPoint x: 330, endPoint y: 264, distance: 158.9
click at [330, 264] on div "Heavy Truck 3 13:53 Mon 13:53 Mon 14:27 Mon 15:03 Mon 04:33 Tue 06:59 Tue 07:28…" at bounding box center [366, 187] width 733 height 323
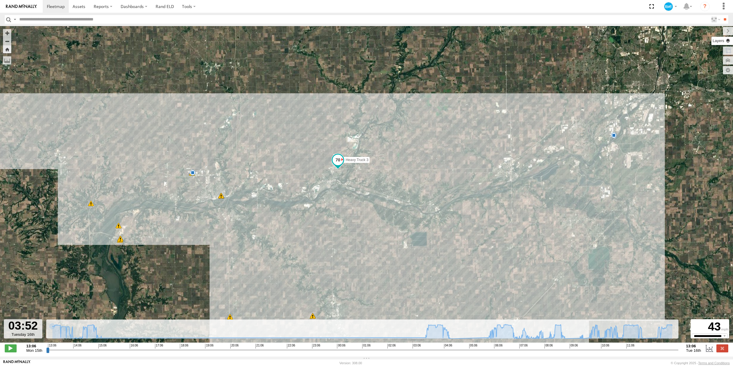
click at [728, 40] on label at bounding box center [722, 41] width 22 height 8
click at [0, 0] on span "Roadmap" at bounding box center [0, 0] width 0 height 0
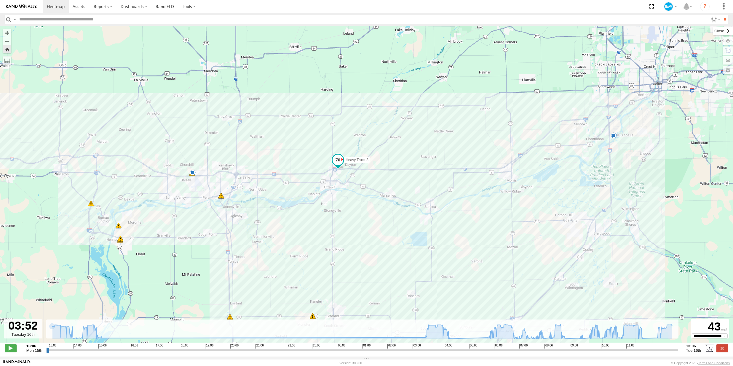
click at [713, 33] on label at bounding box center [723, 31] width 20 height 8
click at [338, 160] on span at bounding box center [338, 160] width 11 height 11
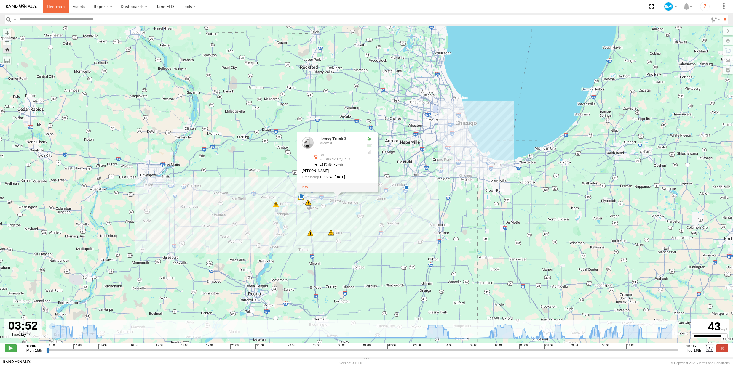
click at [48, 4] on span at bounding box center [56, 7] width 18 height 6
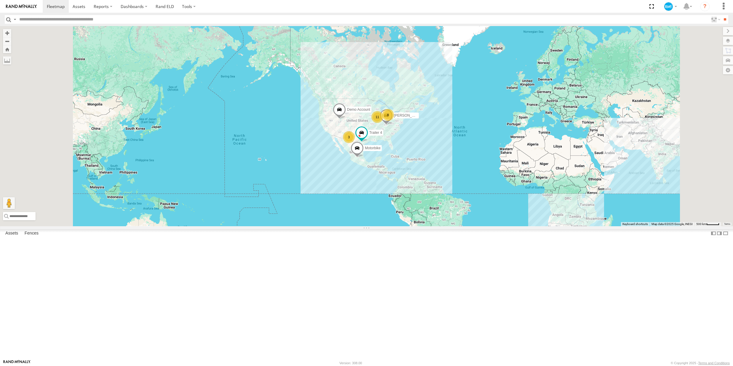
click at [0, 0] on div "Service Vehicle" at bounding box center [0, 0] width 0 height 0
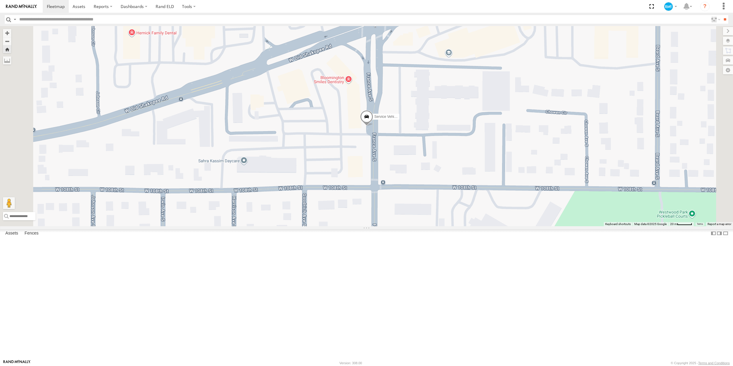
click at [0, 0] on span at bounding box center [0, 0] width 0 height 0
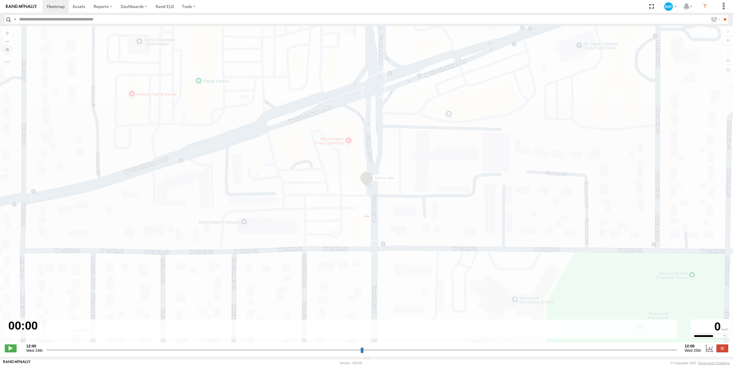
type input "**********"
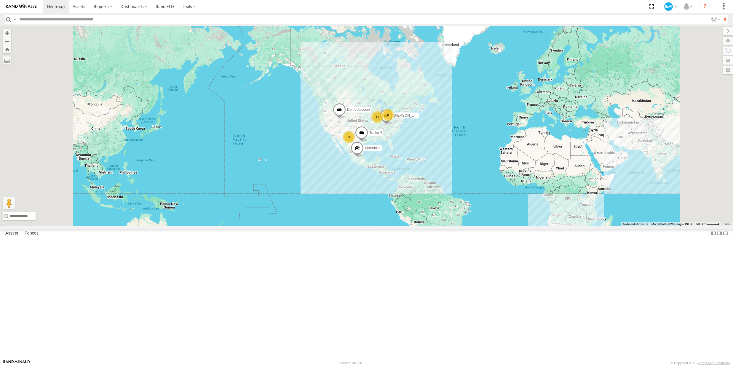
click at [0, 0] on span at bounding box center [0, 0] width 0 height 0
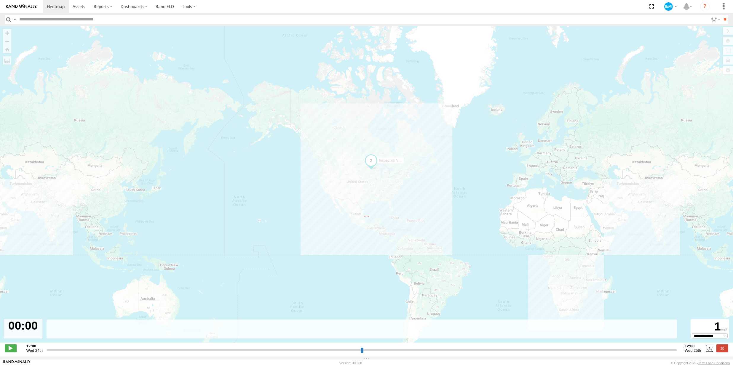
type input "**********"
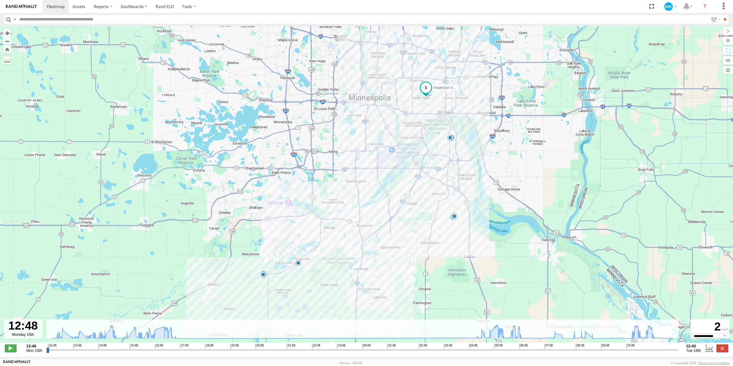
click at [48, 16] on input "text" at bounding box center [362, 19] width 691 height 9
click at [51, 4] on span at bounding box center [56, 7] width 18 height 6
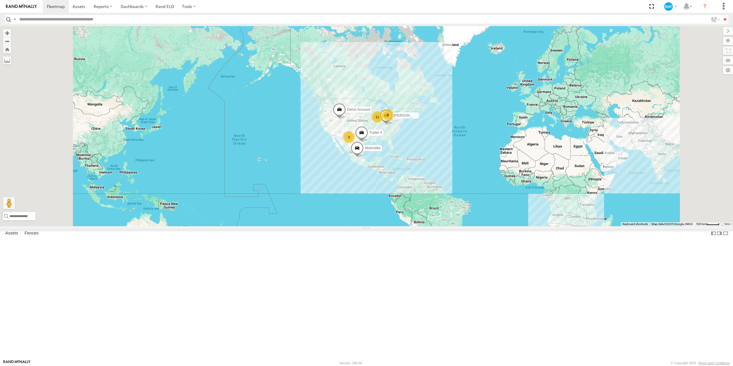
click at [0, 0] on span at bounding box center [0, 0] width 0 height 0
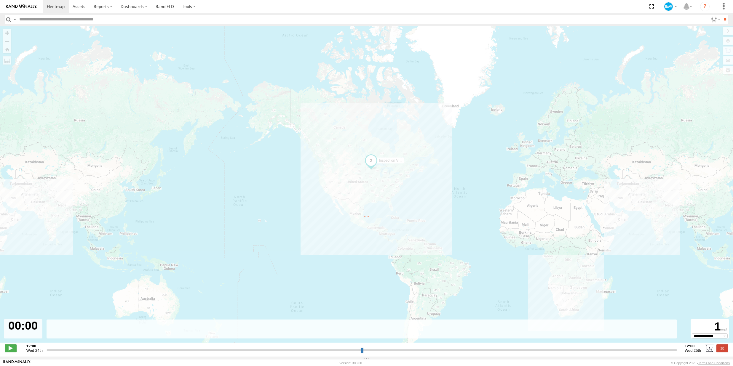
type input "**********"
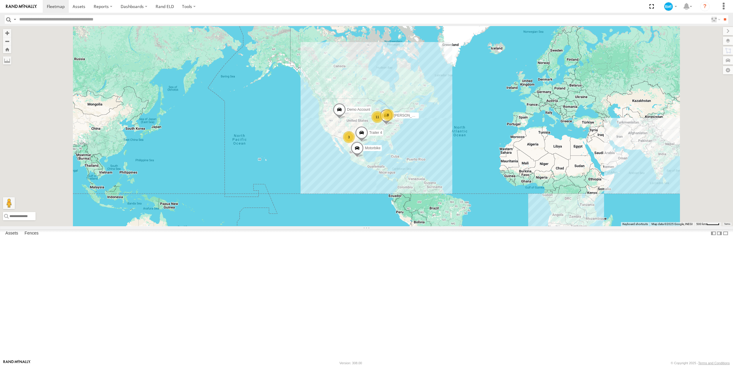
click at [0, 0] on span at bounding box center [0, 0] width 0 height 0
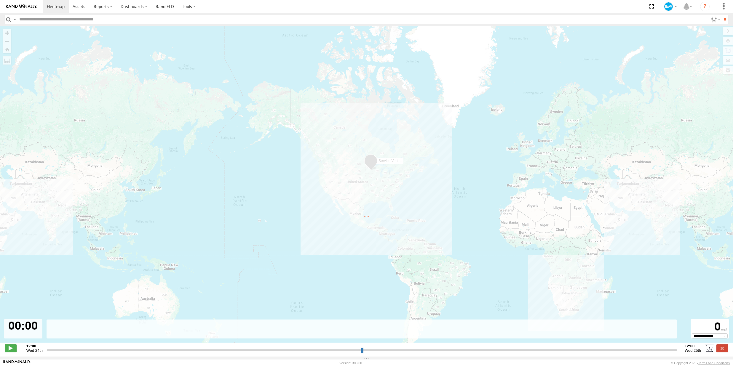
type input "**********"
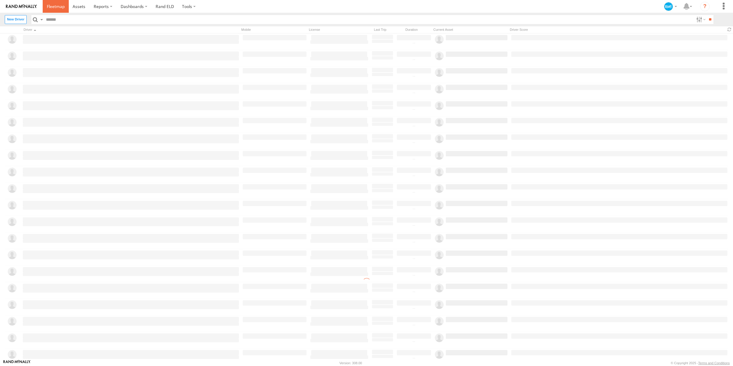
click at [58, 8] on span at bounding box center [56, 7] width 18 height 6
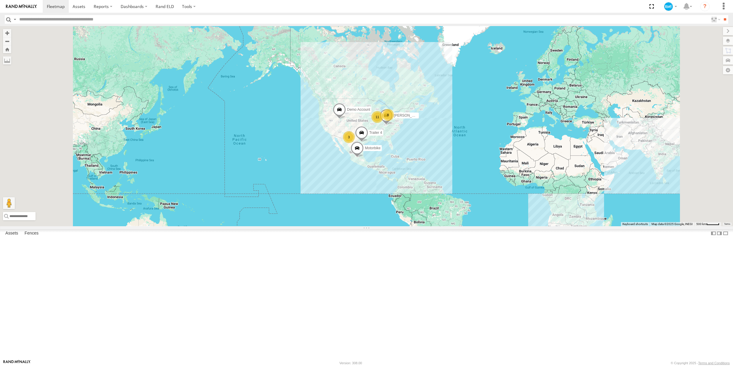
click at [0, 0] on span at bounding box center [0, 0] width 0 height 0
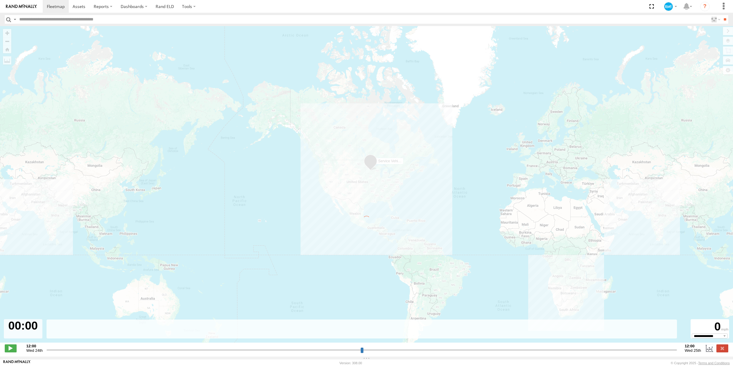
type input "**********"
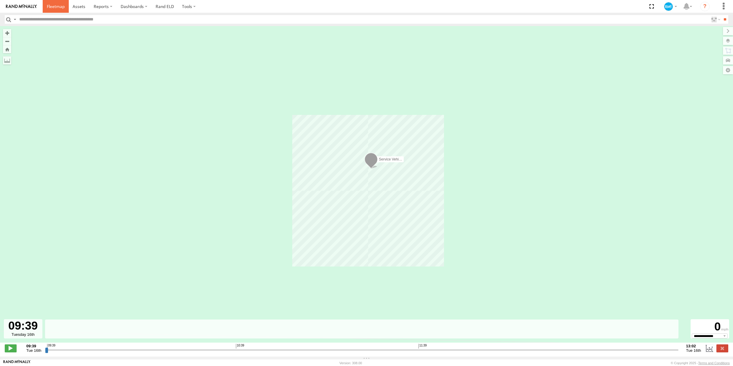
click at [52, 4] on span at bounding box center [56, 7] width 18 height 6
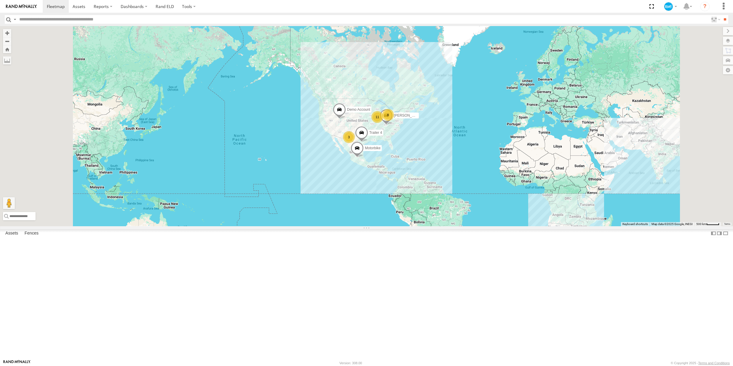
click at [0, 0] on span at bounding box center [0, 0] width 0 height 0
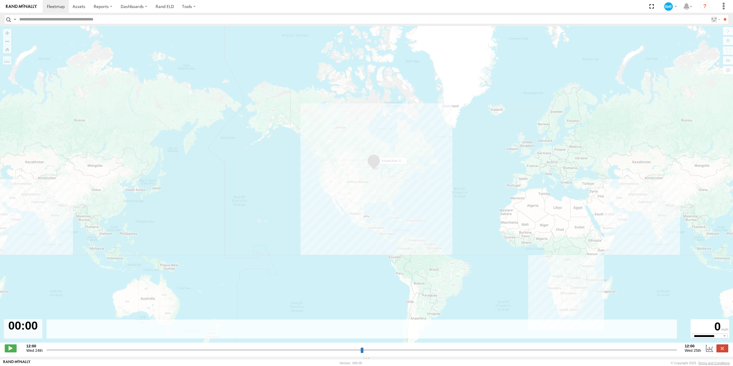
type input "**********"
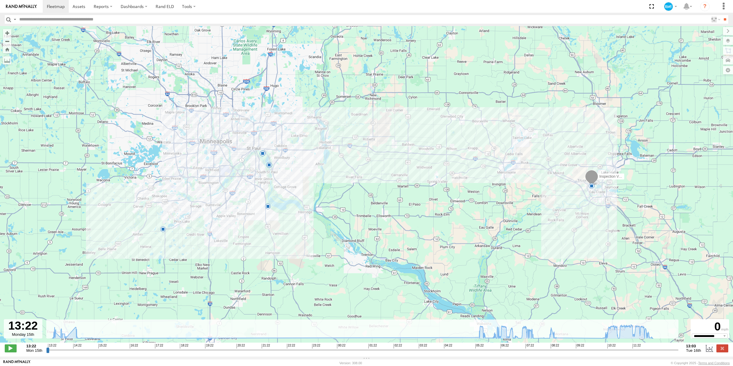
click at [268, 209] on span at bounding box center [268, 207] width 6 height 6
click at [269, 164] on span at bounding box center [269, 165] width 6 height 6
click at [433, 177] on div "Inspection Vehicle 4 13:24 Mon 6 07:47 Tue 08:22 Tue 08:37 Tue 10:19 Tue 12:19 …" at bounding box center [366, 187] width 733 height 323
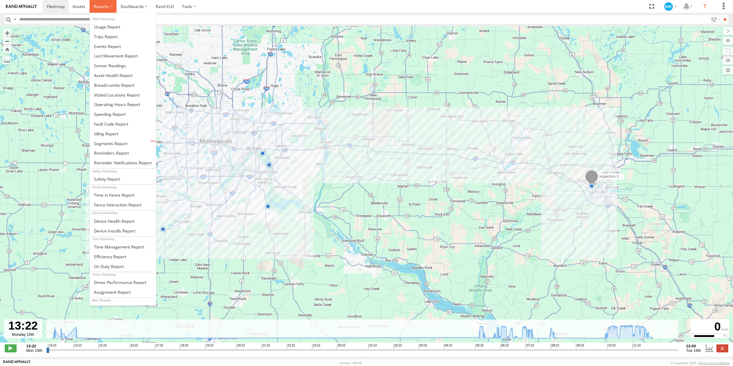
click at [110, 1] on label at bounding box center [102, 6] width 27 height 13
click at [117, 44] on span at bounding box center [107, 47] width 27 height 6
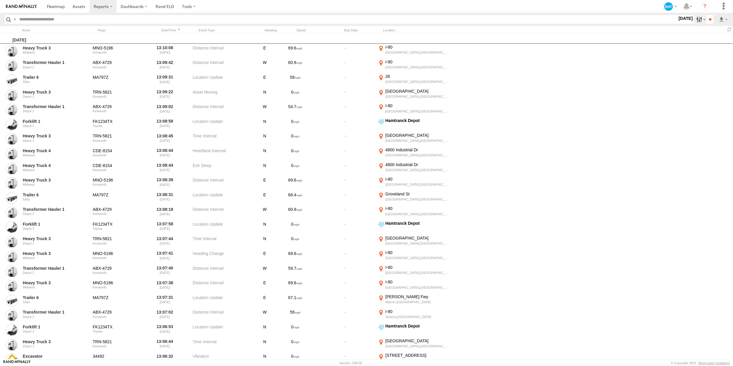
click at [696, 19] on label at bounding box center [700, 19] width 13 height 9
click at [677, 23] on label "Media" at bounding box center [677, 20] width 0 height 8
click at [710, 16] on input "**" at bounding box center [710, 19] width 7 height 9
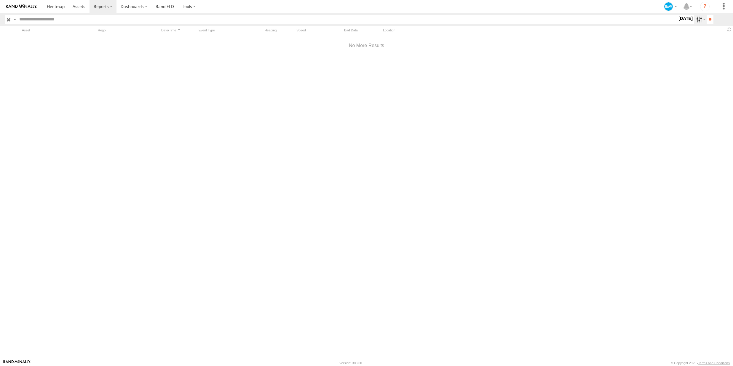
click at [696, 19] on label at bounding box center [700, 19] width 13 height 9
click at [0, 0] on span "Last 7 Days" at bounding box center [0, 0] width 0 height 0
click at [707, 18] on input "**" at bounding box center [710, 19] width 7 height 9
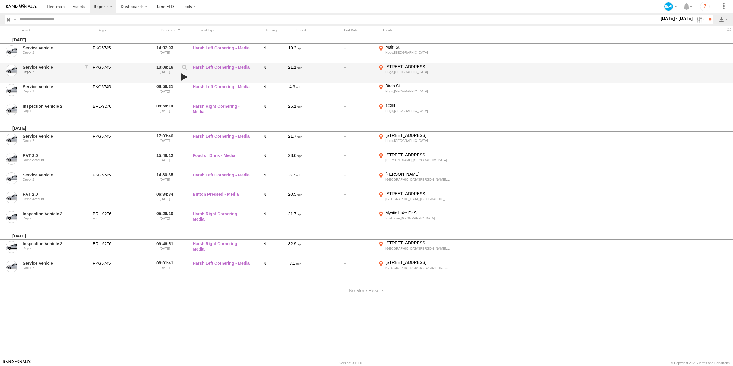
click at [182, 77] on link at bounding box center [184, 77] width 10 height 8
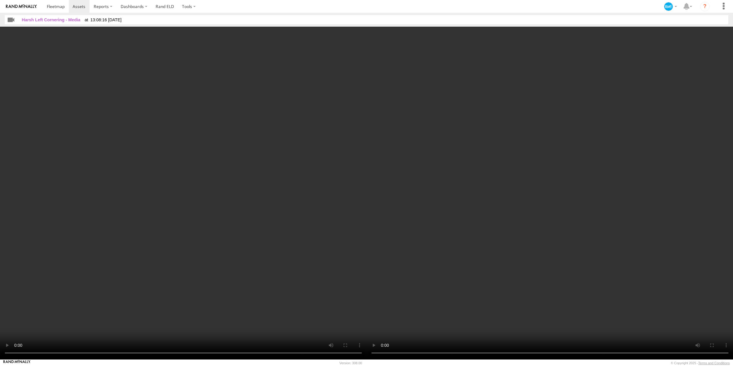
click at [20, 5] on img at bounding box center [21, 6] width 31 height 4
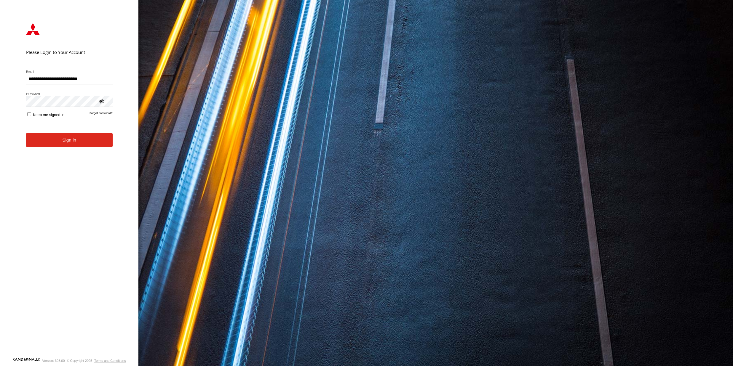
click at [83, 80] on input "**********" at bounding box center [69, 79] width 87 height 11
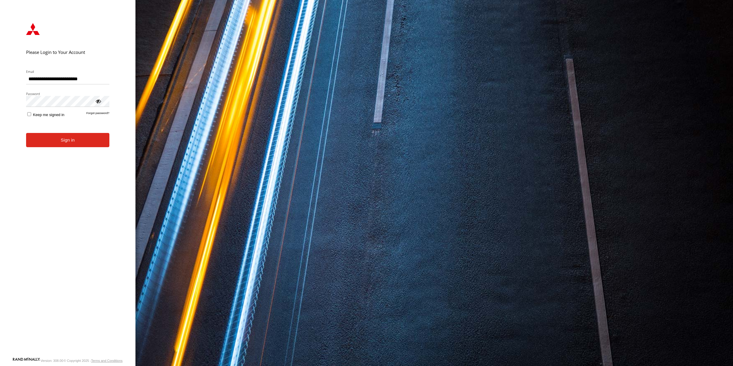
type input "**********"
click at [60, 173] on form "**********" at bounding box center [67, 185] width 101 height 343
click at [69, 138] on button "Sign in" at bounding box center [67, 140] width 83 height 15
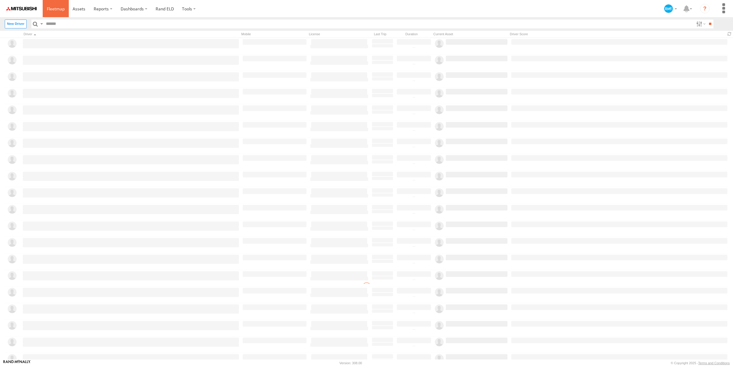
click at [55, 15] on link at bounding box center [56, 8] width 26 height 17
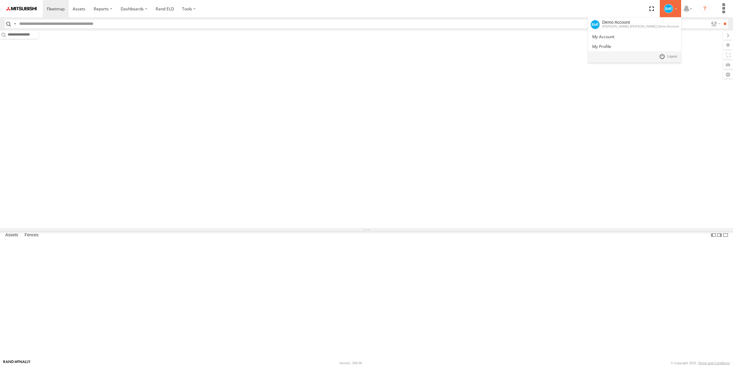
click at [674, 9] on div at bounding box center [670, 8] width 17 height 9
click at [645, 49] on link at bounding box center [634, 46] width 93 height 10
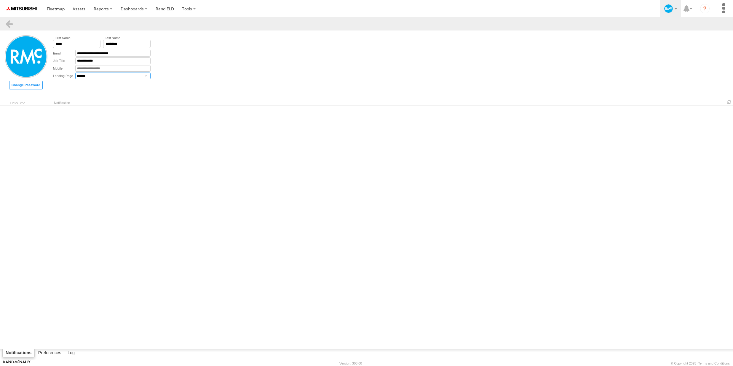
click at [85, 76] on select "**********" at bounding box center [112, 76] width 75 height 7
select select "********"
click at [60, 9] on span at bounding box center [56, 9] width 18 height 6
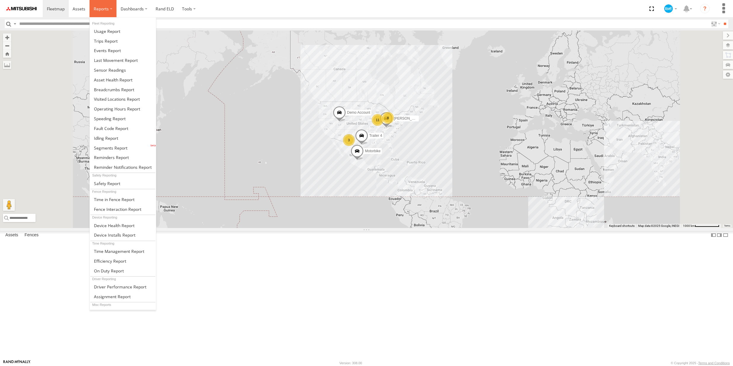
click at [104, 10] on span at bounding box center [101, 9] width 15 height 6
click at [104, 51] on span at bounding box center [107, 51] width 27 height 6
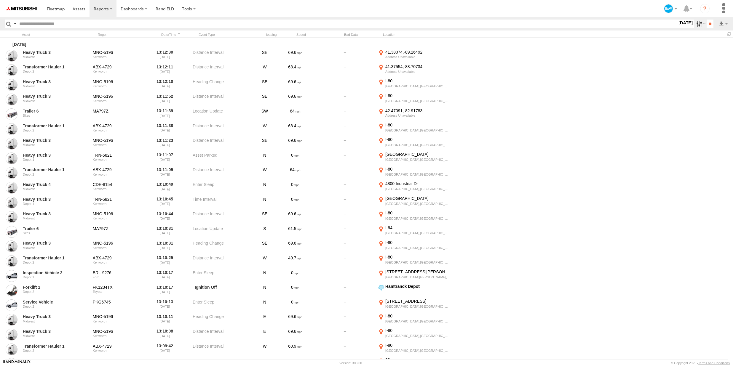
click at [698, 27] on label at bounding box center [700, 24] width 13 height 9
click at [0, 0] on span "Last 7 Days" at bounding box center [0, 0] width 0 height 0
click at [707, 26] on input "**" at bounding box center [710, 24] width 7 height 9
click at [700, 25] on label at bounding box center [700, 24] width 13 height 9
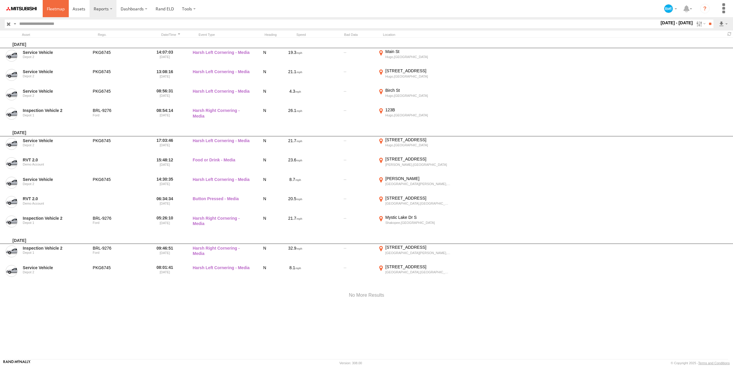
click at [54, 6] on span at bounding box center [56, 9] width 18 height 6
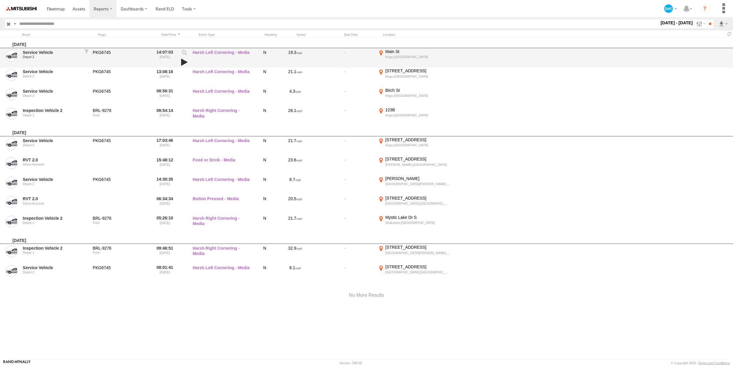
click at [183, 62] on link at bounding box center [184, 62] width 10 height 8
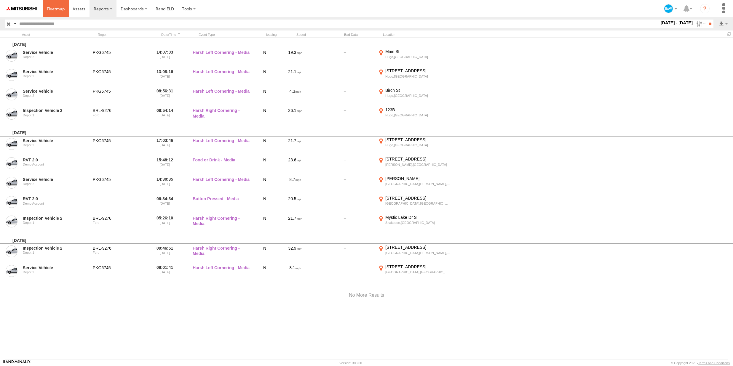
click at [60, 9] on span at bounding box center [56, 9] width 18 height 6
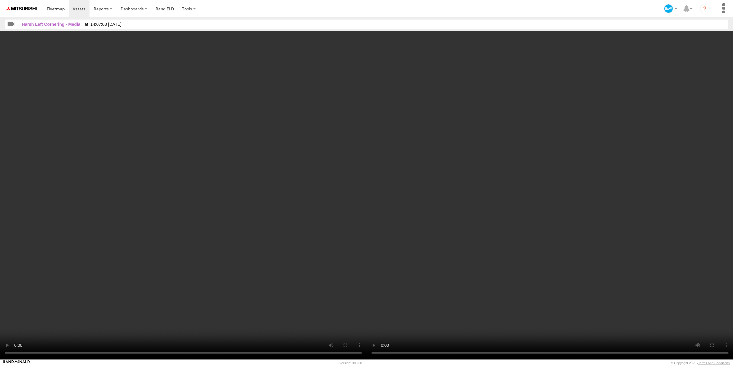
click at [93, 127] on video at bounding box center [183, 195] width 367 height 329
click at [118, 274] on video at bounding box center [183, 195] width 367 height 329
click at [395, 302] on video at bounding box center [550, 195] width 367 height 329
click at [395, 303] on video at bounding box center [550, 195] width 367 height 329
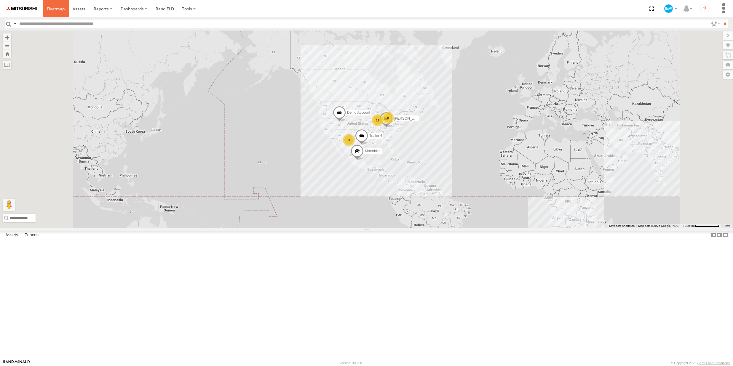
click at [59, 9] on span at bounding box center [56, 9] width 18 height 6
click at [0, 0] on div "Heavy Truck 1" at bounding box center [0, 0] width 0 height 0
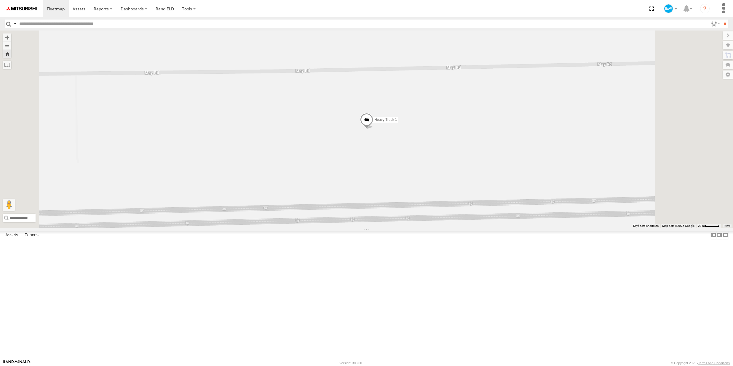
click at [373, 129] on span at bounding box center [366, 121] width 13 height 16
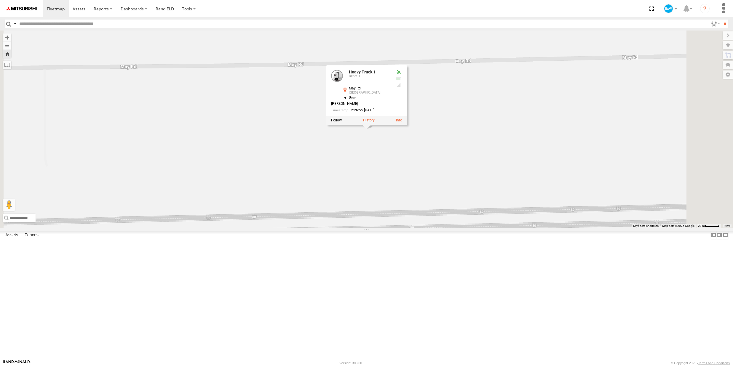
click at [374, 122] on label at bounding box center [369, 120] width 12 height 4
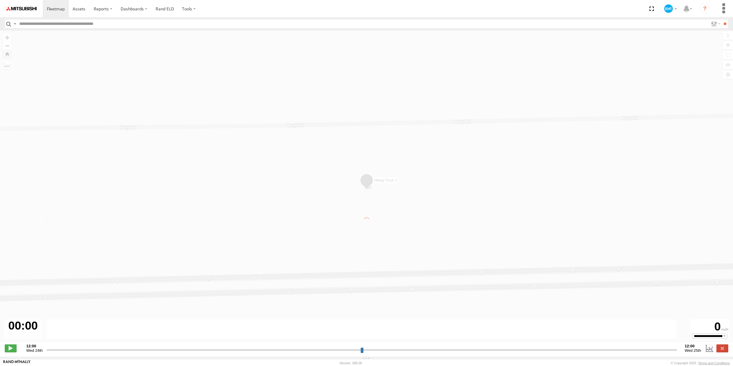
type input "**********"
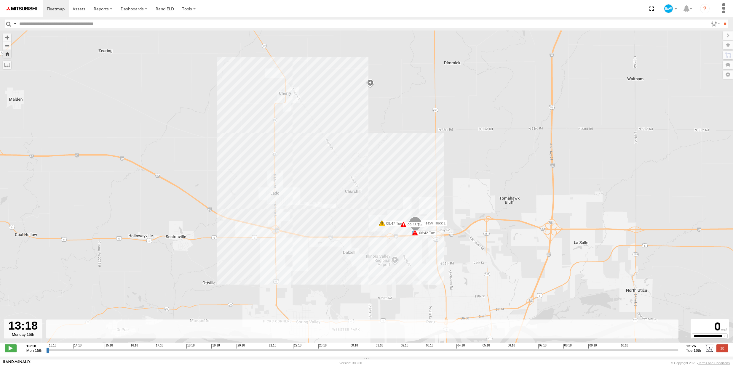
click at [404, 228] on span at bounding box center [403, 225] width 6 height 6
click at [416, 236] on span at bounding box center [415, 233] width 6 height 6
click at [58, 46] on div "Heavy Truck 1 06:42 Tue 09:47 Tue 09:47 Tue 09:48 Tue 17 Low Voltage 06:42 09/1…" at bounding box center [366, 190] width 733 height 319
click at [51, 12] on link at bounding box center [56, 8] width 26 height 17
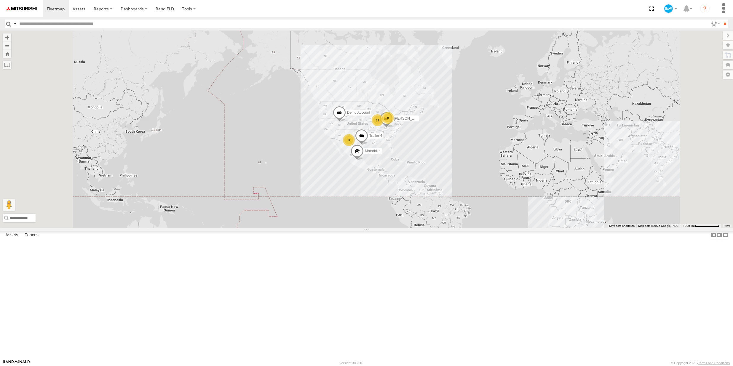
click at [0, 0] on div "Heavy Truck 1 Depot 1" at bounding box center [0, 0] width 0 height 0
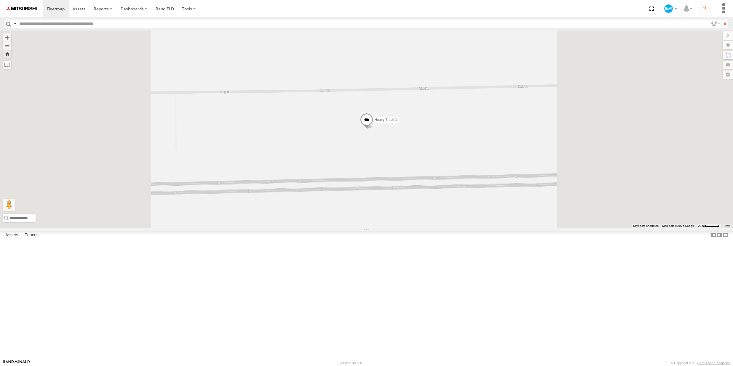
click at [373, 129] on span at bounding box center [366, 121] width 13 height 16
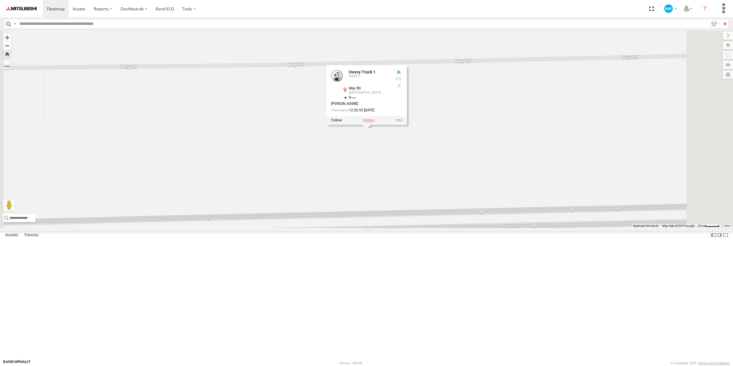
click at [374, 122] on label at bounding box center [369, 120] width 12 height 4
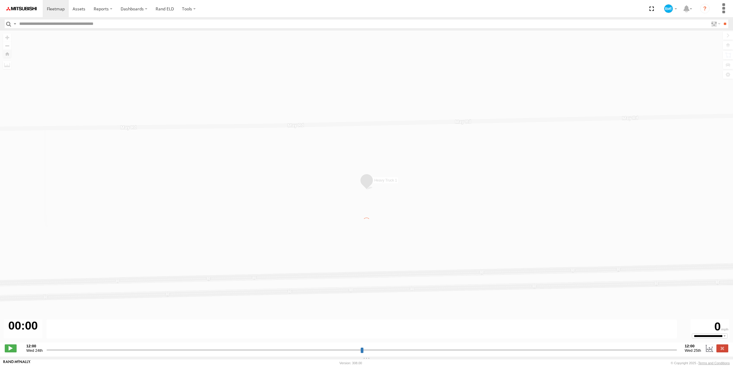
type input "**********"
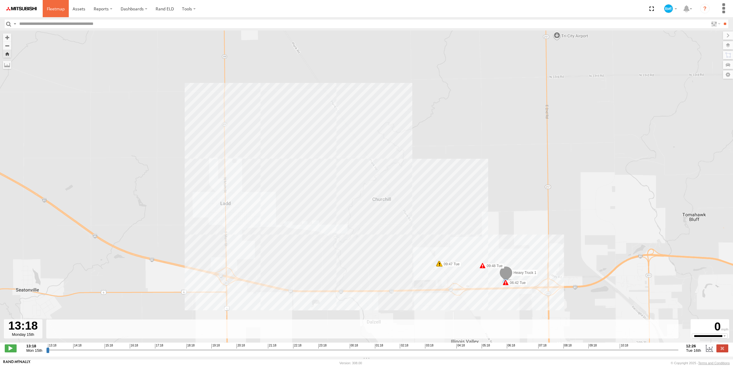
click at [52, 10] on span at bounding box center [56, 9] width 18 height 6
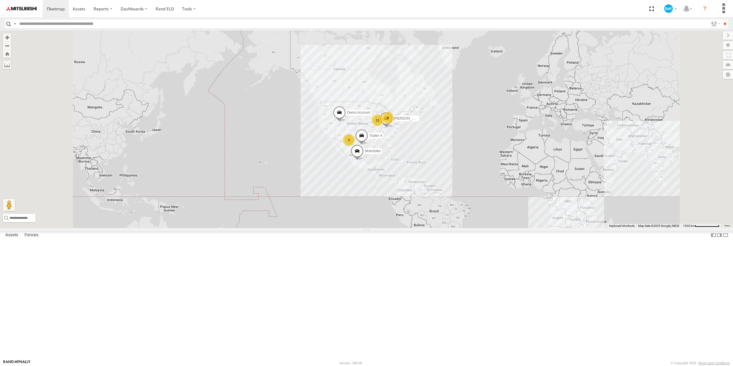
click at [0, 0] on span at bounding box center [0, 0] width 0 height 0
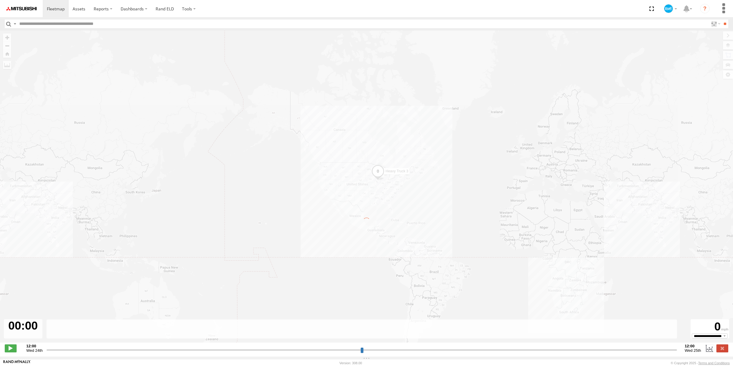
type input "**********"
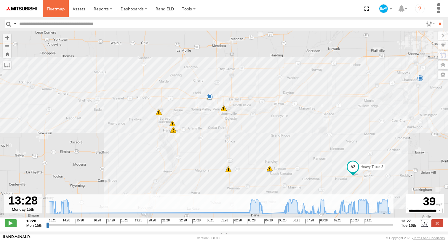
click at [57, 12] on link at bounding box center [56, 8] width 26 height 17
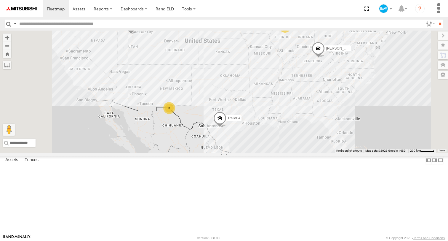
drag, startPoint x: 252, startPoint y: 106, endPoint x: 282, endPoint y: 139, distance: 45.3
click at [282, 139] on div "Motorbike Trailer 4 [PERSON_NAME] Demo Account Inspection Vehicle 4 [PERSON_NAM…" at bounding box center [224, 92] width 448 height 122
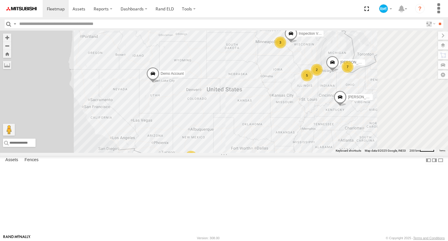
drag, startPoint x: 293, startPoint y: 149, endPoint x: 268, endPoint y: 145, distance: 25.0
click at [268, 145] on div "Motorbike Trailer 4 [PERSON_NAME] Demo Account 5 7 3 2 3 Inspection Vehicle 4 […" at bounding box center [224, 92] width 448 height 122
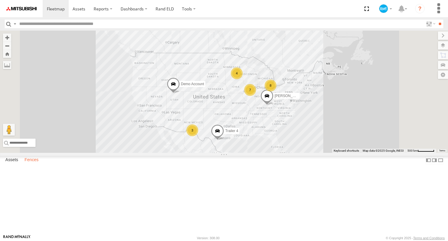
click at [31, 164] on label "Fences" at bounding box center [32, 160] width 20 height 8
click at [8, 164] on label "Assets" at bounding box center [11, 160] width 19 height 8
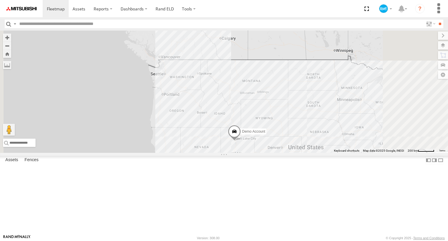
drag, startPoint x: 258, startPoint y: 158, endPoint x: 207, endPoint y: 101, distance: 76.6
click at [207, 101] on div "Motorbike Trailer 4 [PERSON_NAME] Demo Account" at bounding box center [224, 92] width 448 height 122
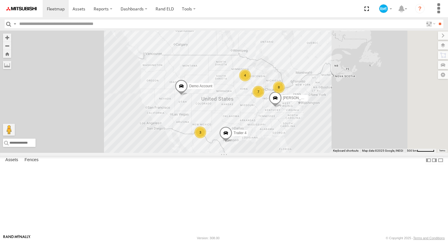
drag, startPoint x: 367, startPoint y: 170, endPoint x: 296, endPoint y: 148, distance: 74.4
click at [296, 148] on div "Motorbike Trailer 4 [PERSON_NAME] Demo Account 7 8 4 3" at bounding box center [224, 92] width 448 height 122
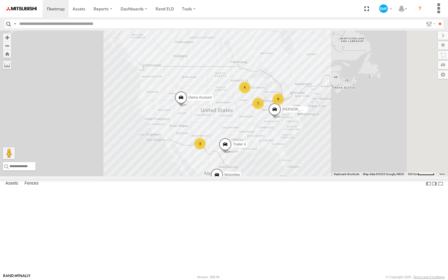
click at [0, 0] on div "Midwest" at bounding box center [0, 0] width 0 height 0
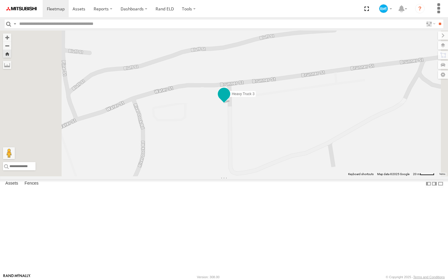
click at [229, 99] on span at bounding box center [224, 94] width 11 height 11
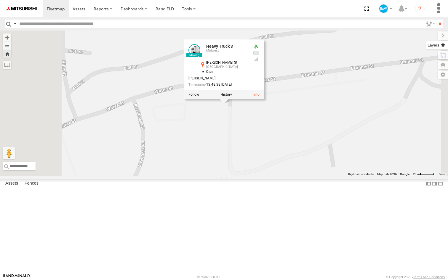
click at [441, 47] on label at bounding box center [437, 45] width 22 height 8
click at [0, 0] on label at bounding box center [0, 0] width 0 height 0
click at [0, 0] on span "Satellite" at bounding box center [0, 0] width 0 height 0
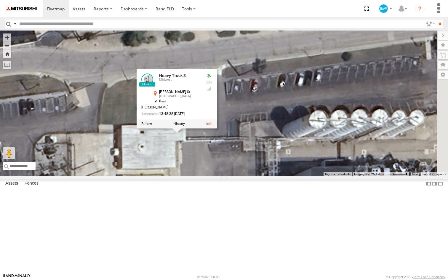
drag, startPoint x: 294, startPoint y: 164, endPoint x: 266, endPoint y: 182, distance: 32.9
click at [266, 176] on div "Heavy Truck 3 Heavy Truck 3 Midwest [PERSON_NAME] [GEOGRAPHIC_DATA] 41.32629 , …" at bounding box center [224, 104] width 448 height 146
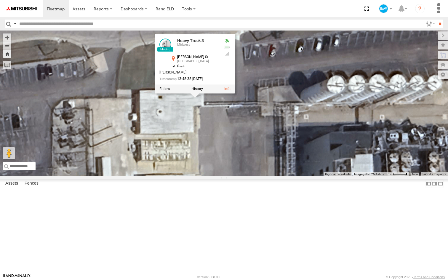
drag, startPoint x: 270, startPoint y: 190, endPoint x: 293, endPoint y: 160, distance: 37.8
click at [293, 160] on div "Heavy Truck 3 Heavy Truck 3 Midwest [PERSON_NAME] [GEOGRAPHIC_DATA] 41.32629 , …" at bounding box center [224, 104] width 448 height 146
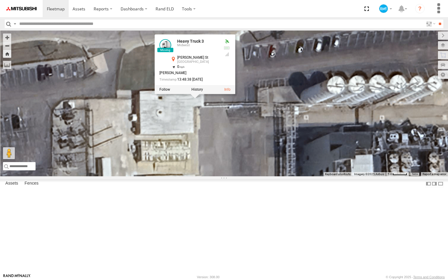
click at [0, 0] on span "Default" at bounding box center [0, 0] width 0 height 0
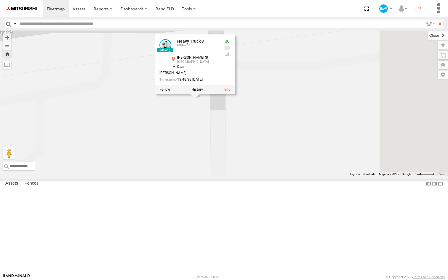
click at [428, 35] on label at bounding box center [438, 35] width 20 height 8
click at [203, 92] on label at bounding box center [197, 89] width 12 height 4
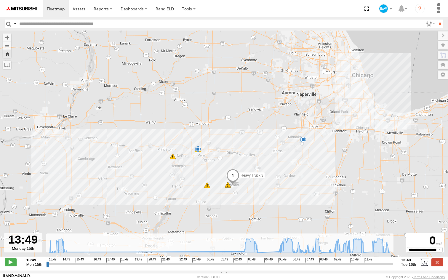
drag, startPoint x: 174, startPoint y: 190, endPoint x: 188, endPoint y: 190, distance: 13.9
click at [188, 190] on div "Heavy Truck 3 13:53 Mon 13:53 Mon 14:27 Mon 15:03 Mon 04:33 Tue 6 5" at bounding box center [224, 147] width 448 height 232
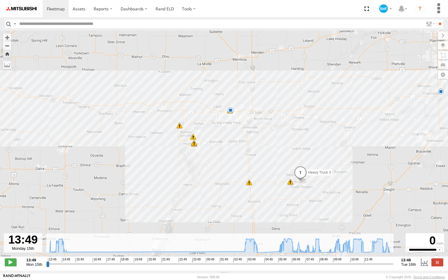
drag, startPoint x: 196, startPoint y: 188, endPoint x: 199, endPoint y: 188, distance: 3.1
click at [199, 188] on div "Heavy Truck 3 13:53 Mon 13:53 Mon 14:27 Mon 15:03 Mon 04:33 Tue 6 10:05 Tue 10:…" at bounding box center [224, 147] width 448 height 232
click at [11, 240] on span at bounding box center [11, 262] width 12 height 8
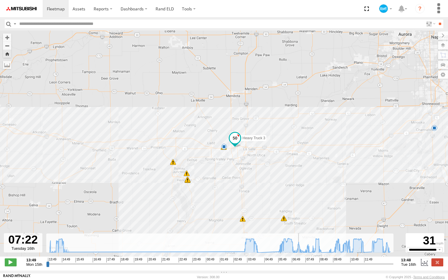
drag, startPoint x: 47, startPoint y: 267, endPoint x: 299, endPoint y: 260, distance: 252.6
click at [299, 240] on input "range" at bounding box center [219, 264] width 347 height 6
type input "**********"
click at [12, 240] on span at bounding box center [11, 262] width 12 height 8
click at [174, 167] on div "Heavy Truck 3 13:53 Mon 13:53 Mon 14:27 Mon 15:03 Mon 04:33 Tue 6 10:05 Tue 10:…" at bounding box center [224, 147] width 448 height 232
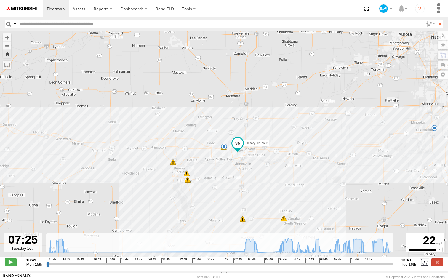
click at [172, 164] on span at bounding box center [173, 162] width 6 height 6
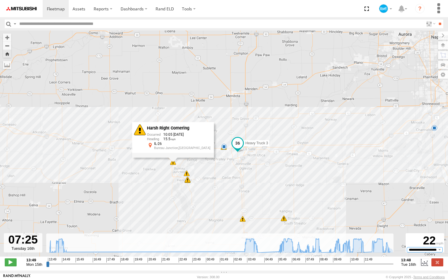
click at [417, 240] on select "**********" at bounding box center [425, 249] width 36 height 5
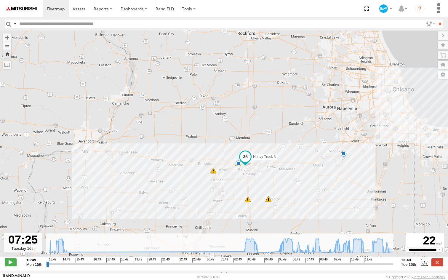
drag, startPoint x: 267, startPoint y: 184, endPoint x: 257, endPoint y: 184, distance: 9.8
click at [257, 184] on div "Heavy Truck 3 13:53 Mon 13:53 Mon 14:27 Mon 15:03 Mon 04:33 Tue 6 5" at bounding box center [224, 147] width 448 height 232
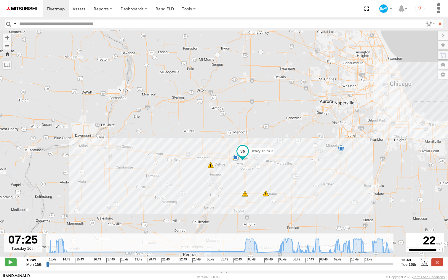
drag, startPoint x: 257, startPoint y: 184, endPoint x: 260, endPoint y: 177, distance: 7.2
click at [260, 177] on div "Heavy Truck 3 13:53 Mon 13:53 Mon 14:27 Mon 15:03 Mon 04:33 Tue 6 5" at bounding box center [224, 147] width 448 height 232
drag, startPoint x: 258, startPoint y: 182, endPoint x: 263, endPoint y: 181, distance: 5.4
click at [263, 181] on div "Heavy Truck 3 13:53 Mon 13:53 Mon 14:27 Mon 15:03 Mon 04:33 Tue 6 5" at bounding box center [224, 147] width 448 height 232
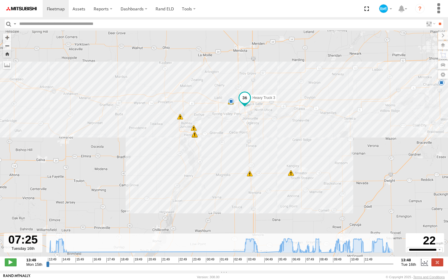
drag, startPoint x: 248, startPoint y: 193, endPoint x: 255, endPoint y: 188, distance: 8.7
click at [255, 188] on div "Heavy Truck 3 13:53 Mon 13:53 Mon 14:27 Mon 15:03 Mon 04:33 Tue 6 10:05 Tue 10:…" at bounding box center [224, 147] width 448 height 232
click at [51, 9] on span at bounding box center [56, 9] width 18 height 6
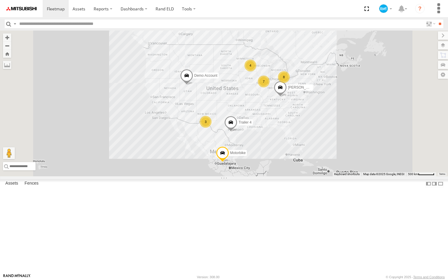
drag, startPoint x: 272, startPoint y: 156, endPoint x: 259, endPoint y: 156, distance: 12.7
click at [259, 156] on div "Motorbike Trailer 4 [PERSON_NAME] Demo Account 7 8 4 3" at bounding box center [224, 104] width 448 height 146
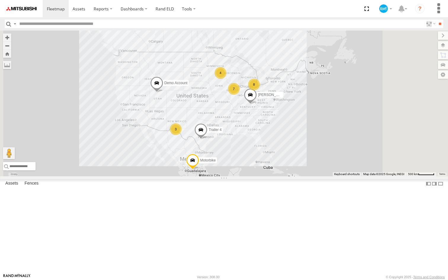
drag, startPoint x: 275, startPoint y: 153, endPoint x: 245, endPoint y: 160, distance: 30.5
click at [245, 160] on div "Motorbike Trailer 4 [PERSON_NAME] Demo Account 7 8 4 3" at bounding box center [224, 104] width 448 height 146
click at [33, 188] on label "Fences" at bounding box center [32, 184] width 20 height 8
click at [0, 0] on link "Fence Mgt" at bounding box center [0, 0] width 0 height 0
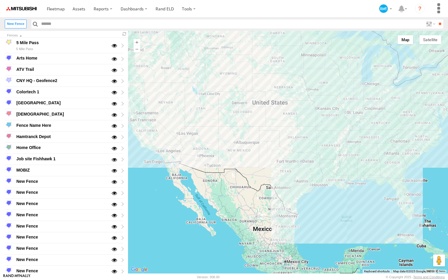
drag, startPoint x: 224, startPoint y: 135, endPoint x: 266, endPoint y: 176, distance: 58.0
click at [266, 176] on div at bounding box center [288, 152] width 320 height 243
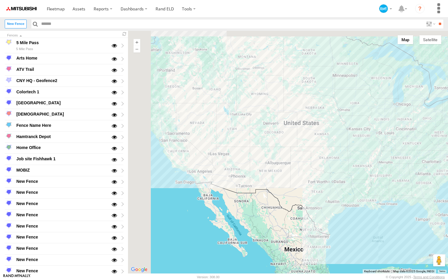
drag, startPoint x: 218, startPoint y: 127, endPoint x: 260, endPoint y: 155, distance: 49.7
click at [260, 155] on div at bounding box center [288, 152] width 320 height 243
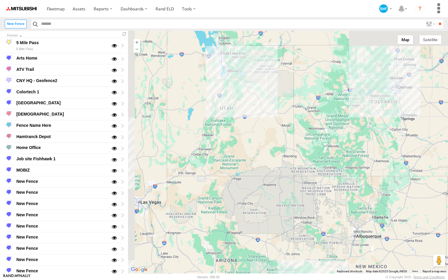
drag, startPoint x: 236, startPoint y: 151, endPoint x: 262, endPoint y: 176, distance: 36.3
click at [262, 176] on div at bounding box center [288, 152] width 320 height 243
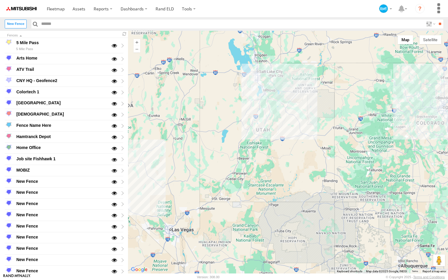
drag, startPoint x: 233, startPoint y: 138, endPoint x: 263, endPoint y: 153, distance: 33.8
click at [263, 153] on div at bounding box center [288, 152] width 320 height 243
click at [18, 22] on label "New Fence" at bounding box center [16, 24] width 22 height 9
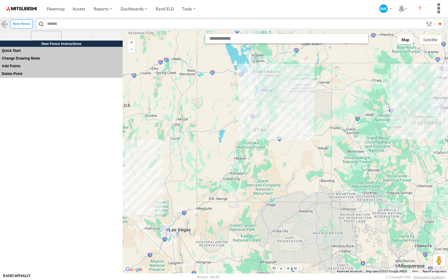
click at [42, 35] on span at bounding box center [46, 36] width 31 height 10
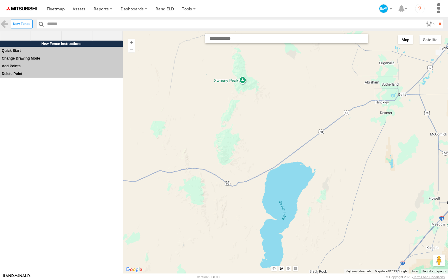
click at [215, 145] on div at bounding box center [285, 152] width 324 height 243
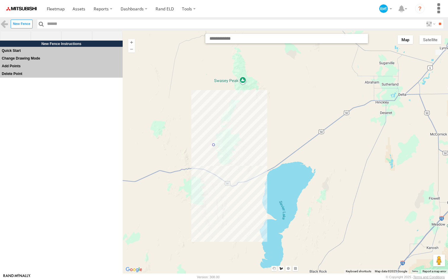
click at [216, 169] on div at bounding box center [285, 152] width 324 height 243
click at [238, 165] on div at bounding box center [285, 152] width 324 height 243
click at [234, 143] on div at bounding box center [285, 152] width 324 height 243
click at [214, 146] on div at bounding box center [285, 152] width 324 height 243
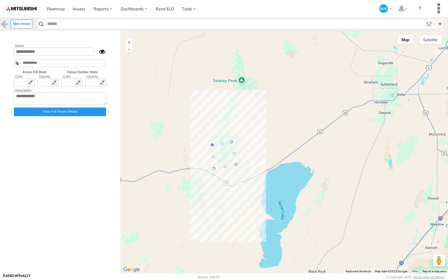
type input "*********"
click at [42, 54] on input "*********" at bounding box center [54, 51] width 80 height 9
click at [56, 12] on link at bounding box center [56, 8] width 26 height 17
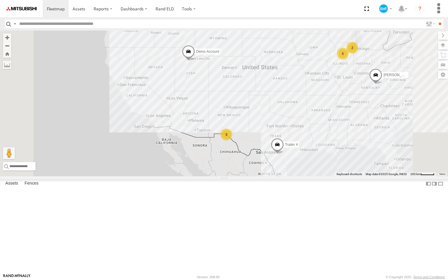
drag, startPoint x: 289, startPoint y: 140, endPoint x: 269, endPoint y: 157, distance: 26.2
click at [269, 157] on div "Motorbike Trailer 4 Andrew Carpenter Demo Account 5 3 2 3 Inspection Vehicle 4" at bounding box center [224, 104] width 448 height 146
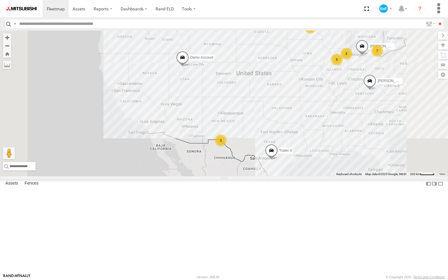
click at [282, 141] on div "Motorbike Trailer 4 Andrew Carpenter Demo Account 5 3 2 3 Inspection Vehicle 4 …" at bounding box center [224, 104] width 448 height 146
drag, startPoint x: 287, startPoint y: 136, endPoint x: 275, endPoint y: 148, distance: 16.4
click at [275, 148] on div "Motorbike Trailer 4 Andrew Carpenter Demo Account 5 3 2 3 Inspection Vehicle 4 …" at bounding box center [224, 104] width 448 height 146
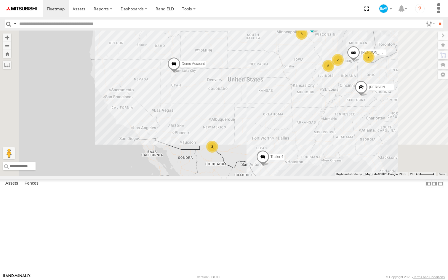
click at [257, 144] on div "Motorbike Trailer 4 Andrew Carpenter Demo Account 5 7 3 2 3 Inspection Vehicle …" at bounding box center [224, 104] width 448 height 146
click at [78, 14] on link at bounding box center [79, 8] width 21 height 17
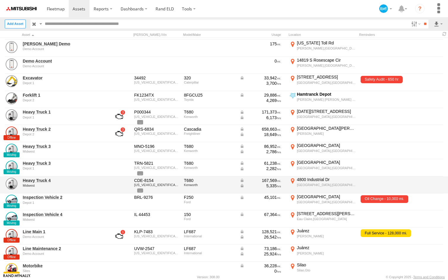
scroll to position [36, 0]
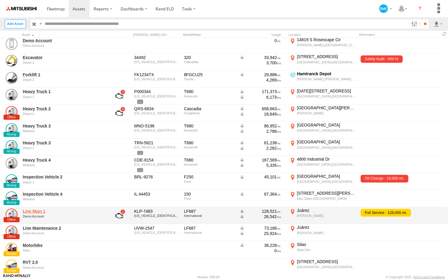
click at [33, 209] on link "Line Main 1" at bounding box center [63, 211] width 81 height 5
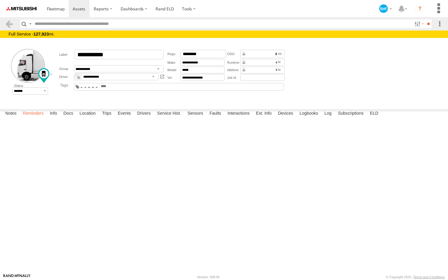
click at [34, 118] on label "Reminders" at bounding box center [33, 113] width 27 height 8
click at [57, 118] on label "Info" at bounding box center [53, 113] width 13 height 8
click at [64, 118] on label "Docs" at bounding box center [68, 113] width 16 height 8
click at [109, 118] on label "Trips" at bounding box center [106, 113] width 15 height 8
click at [120, 118] on label "Events" at bounding box center [124, 113] width 19 height 8
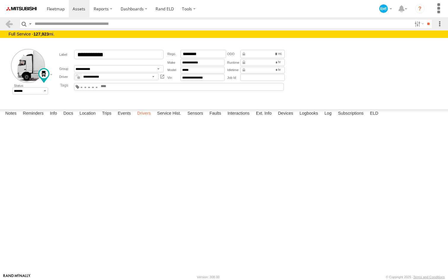
click at [137, 118] on label "Drivers" at bounding box center [144, 113] width 20 height 8
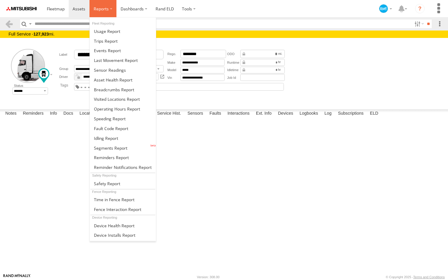
click at [100, 9] on span at bounding box center [101, 9] width 15 height 6
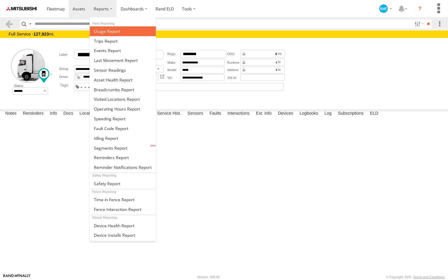
click at [111, 30] on span at bounding box center [107, 31] width 26 height 6
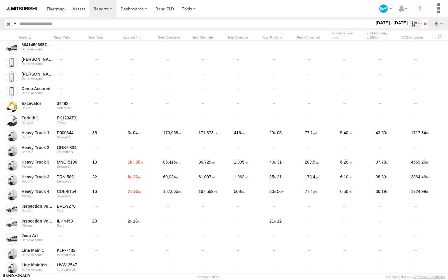
click at [410, 28] on label at bounding box center [415, 24] width 13 height 9
click at [0, 0] on span at bounding box center [0, 0] width 0 height 0
click at [424, 23] on input "**" at bounding box center [425, 24] width 7 height 9
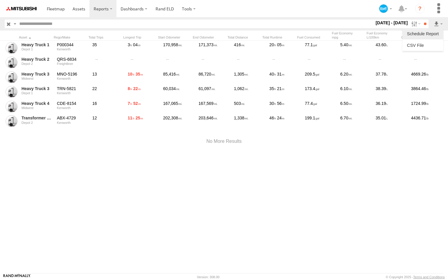
click at [417, 33] on label at bounding box center [423, 33] width 36 height 9
click at [0, 0] on input "**********" at bounding box center [0, 0] width 0 height 0
click at [0, 0] on label "×" at bounding box center [0, 0] width 0 height 0
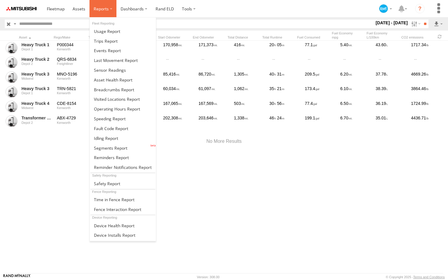
click at [95, 10] on span at bounding box center [101, 9] width 15 height 6
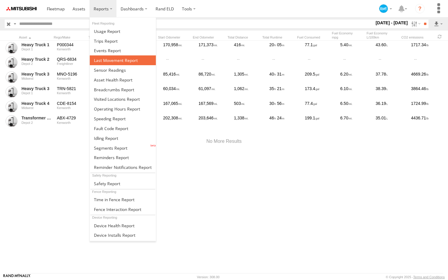
click at [106, 61] on span at bounding box center [116, 60] width 44 height 6
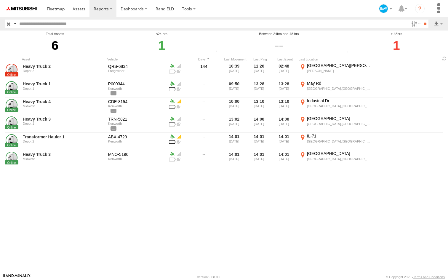
click at [0, 0] on span at bounding box center [0, 0] width 0 height 0
click at [426, 23] on input "**" at bounding box center [425, 24] width 7 height 9
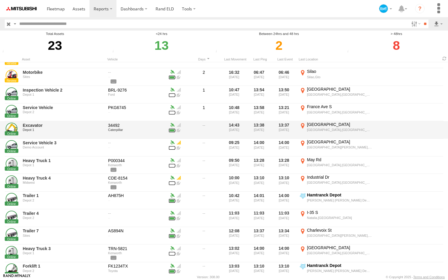
scroll to position [119, 0]
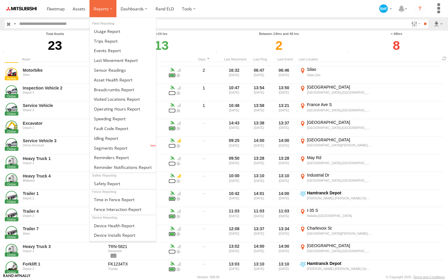
click at [104, 4] on label at bounding box center [102, 8] width 27 height 17
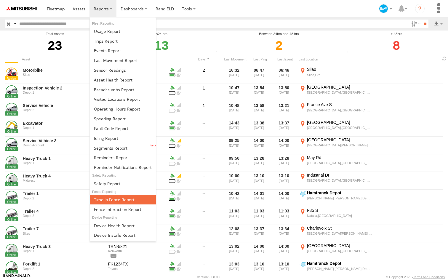
click at [108, 202] on span at bounding box center [114, 200] width 41 height 6
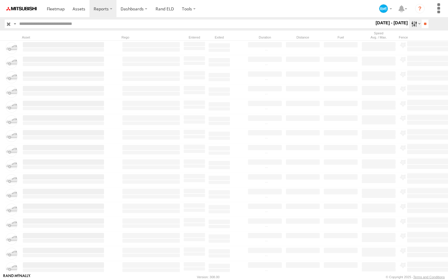
click at [410, 25] on label at bounding box center [415, 24] width 13 height 9
click at [0, 0] on label at bounding box center [0, 0] width 0 height 0
click at [424, 25] on input "**" at bounding box center [425, 24] width 7 height 9
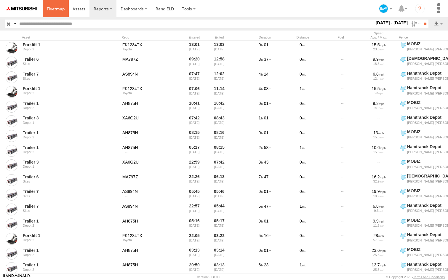
click at [47, 12] on link at bounding box center [56, 8] width 26 height 17
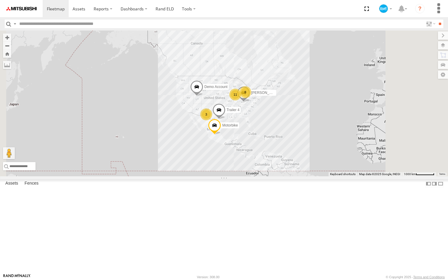
click at [0, 0] on link at bounding box center [0, 0] width 0 height 0
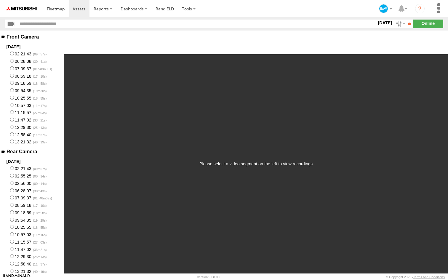
click at [11, 64] on label "06:28:08" at bounding box center [32, 60] width 64 height 7
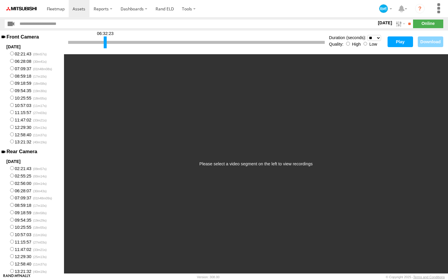
drag, startPoint x: 69, startPoint y: 43, endPoint x: 105, endPoint y: 46, distance: 36.6
click at [105, 46] on div at bounding box center [105, 42] width 3 height 12
click at [393, 42] on button "Play" at bounding box center [400, 41] width 25 height 11
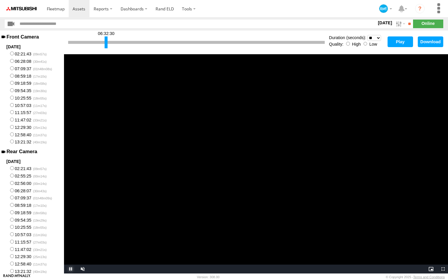
click at [70, 269] on span "Video Player" at bounding box center [70, 269] width 12 height 0
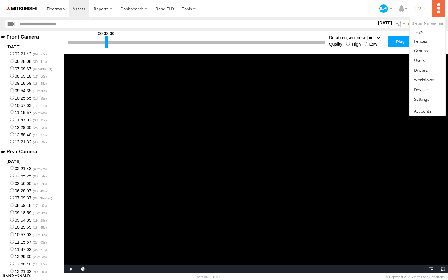
click at [434, 11] on label at bounding box center [438, 8] width 13 height 17
click at [423, 81] on span at bounding box center [424, 80] width 20 height 6
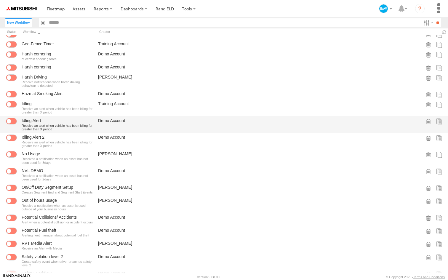
scroll to position [460, 0]
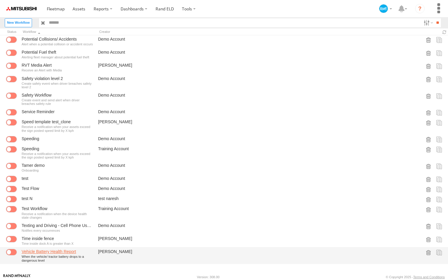
click at [44, 249] on link "Vehicle Battery Health Report" at bounding box center [58, 251] width 72 height 5
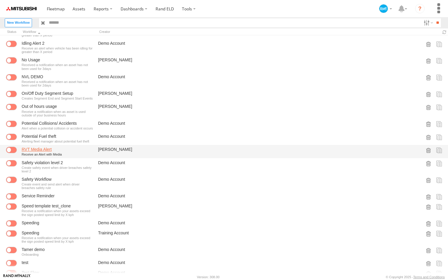
scroll to position [375, 0]
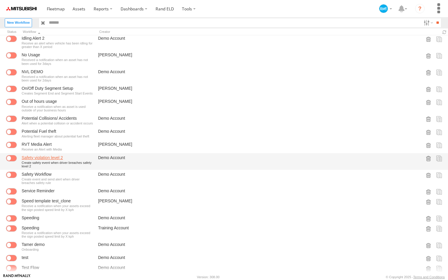
click at [37, 159] on link "Safety violation level 2" at bounding box center [58, 157] width 72 height 5
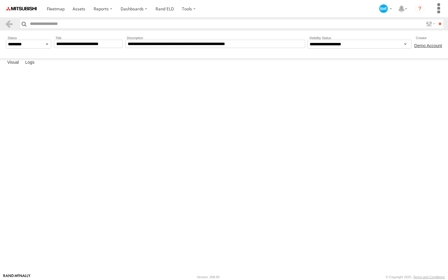
drag, startPoint x: 281, startPoint y: 135, endPoint x: 256, endPoint y: 135, distance: 24.9
click at [0, 0] on rect at bounding box center [0, 0] width 0 height 0
drag, startPoint x: 286, startPoint y: 118, endPoint x: 242, endPoint y: 119, distance: 44.2
click at [0, 0] on rect at bounding box center [0, 0] width 0 height 0
drag, startPoint x: 246, startPoint y: 101, endPoint x: 249, endPoint y: 118, distance: 16.5
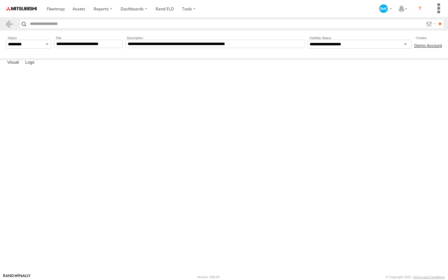
click at [0, 0] on rect at bounding box center [0, 0] width 0 height 0
drag, startPoint x: 121, startPoint y: 134, endPoint x: 120, endPoint y: 127, distance: 6.5
click at [0, 0] on rect at bounding box center [0, 0] width 0 height 0
click at [0, 0] on rect "Edit Event" at bounding box center [0, 0] width 0 height 0
type input "**********"
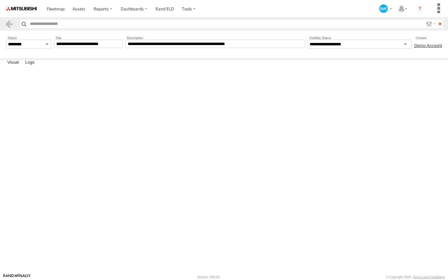
type input "**********"
click at [0, 0] on label "×" at bounding box center [0, 0] width 0 height 0
drag, startPoint x: 134, startPoint y: 128, endPoint x: 132, endPoint y: 125, distance: 3.6
click at [0, 0] on rect at bounding box center [0, 0] width 0 height 0
click at [0, 0] on rect "Edit Notification" at bounding box center [0, 0] width 0 height 0
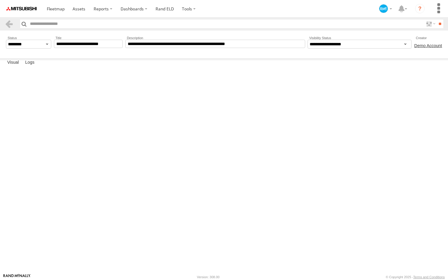
type input "**********"
click at [0, 0] on label "Message" at bounding box center [0, 0] width 0 height 0
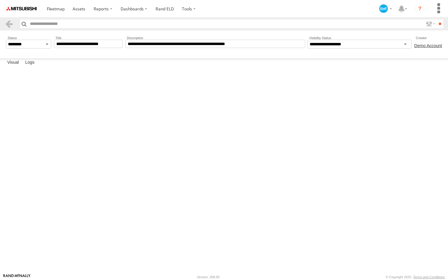
click at [0, 0] on label "×" at bounding box center [0, 0] width 0 height 0
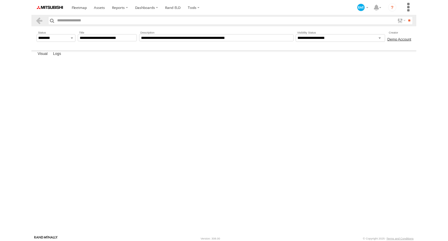
scroll to position [205, 0]
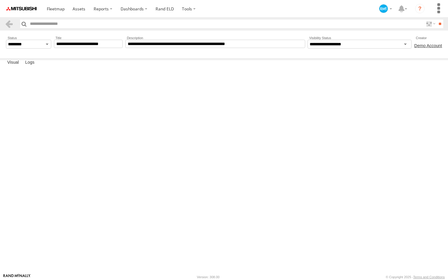
drag, startPoint x: 407, startPoint y: 151, endPoint x: 171, endPoint y: 218, distance: 245.7
click at [0, 0] on div "Edit Edit Action Delete this Node? Yes No Listen for Device specific events" at bounding box center [0, 0] width 0 height 0
drag, startPoint x: 189, startPoint y: 225, endPoint x: 216, endPoint y: 216, distance: 28.8
click at [0, 0] on rect at bounding box center [0, 0] width 0 height 0
drag, startPoint x: 201, startPoint y: 179, endPoint x: 204, endPoint y: 208, distance: 28.9
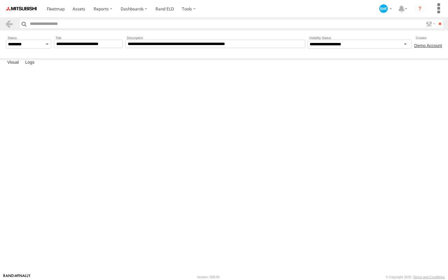
click at [0, 0] on g "Create Safety Breach level 2 event Event Create event Create Safety Breach leve…" at bounding box center [0, 0] width 0 height 0
drag, startPoint x: 204, startPoint y: 208, endPoint x: 200, endPoint y: 203, distance: 6.5
click at [0, 0] on circle at bounding box center [0, 0] width 0 height 0
click at [0, 0] on rect at bounding box center [0, 0] width 0 height 0
click at [0, 0] on rect "Edit Notification" at bounding box center [0, 0] width 0 height 0
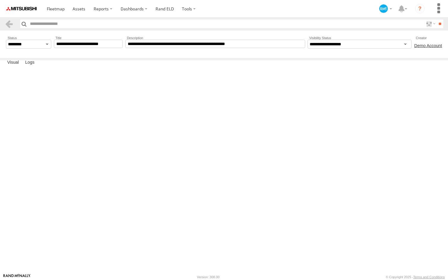
type input "**********"
click at [0, 0] on select "**********" at bounding box center [0, 0] width 0 height 0
select select "**********"
select select "*****"
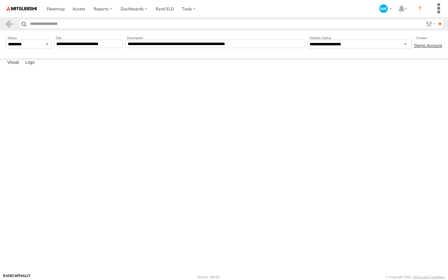
click at [0, 0] on label "Tokens" at bounding box center [0, 0] width 0 height 0
click at [0, 0] on button "Save" at bounding box center [0, 0] width 0 height 0
drag, startPoint x: 124, startPoint y: 205, endPoint x: 134, endPoint y: 203, distance: 10.0
click at [0, 0] on rect at bounding box center [0, 0] width 0 height 0
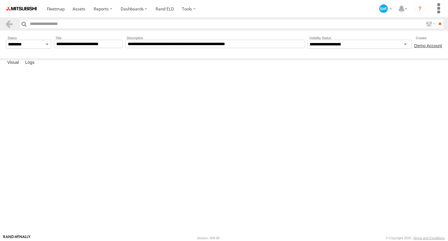
drag, startPoint x: 121, startPoint y: 140, endPoint x: 121, endPoint y: 127, distance: 12.2
click at [0, 0] on rect at bounding box center [0, 0] width 0 height 0
drag, startPoint x: 104, startPoint y: 124, endPoint x: 98, endPoint y: 124, distance: 6.8
click at [0, 0] on rect at bounding box center [0, 0] width 0 height 0
click at [8, 24] on link at bounding box center [9, 24] width 9 height 9
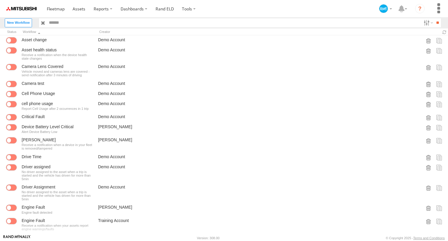
click at [44, 23] on input "button" at bounding box center [43, 22] width 8 height 9
click at [21, 24] on label "New Workflow" at bounding box center [18, 22] width 27 height 9
click at [0, 0] on label "×" at bounding box center [0, 0] width 0 height 0
